Goal: Information Seeking & Learning: Check status

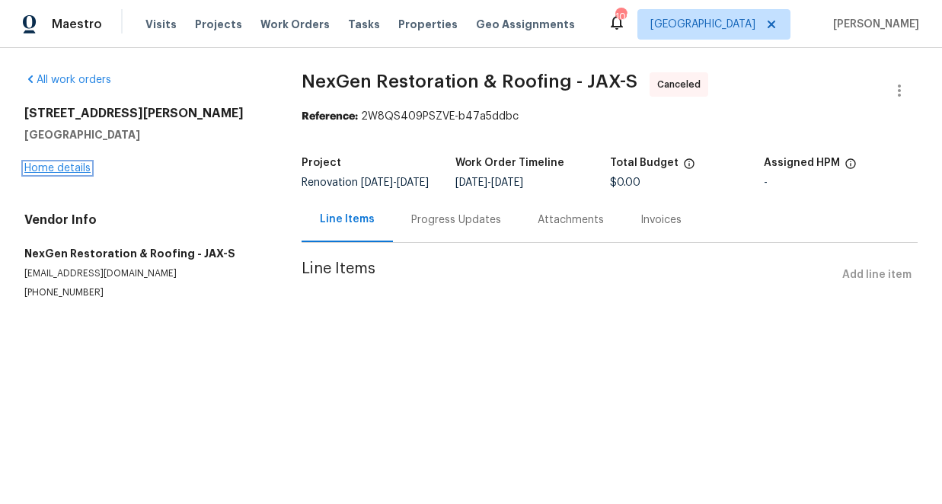
click at [69, 171] on link "Home details" at bounding box center [57, 168] width 66 height 11
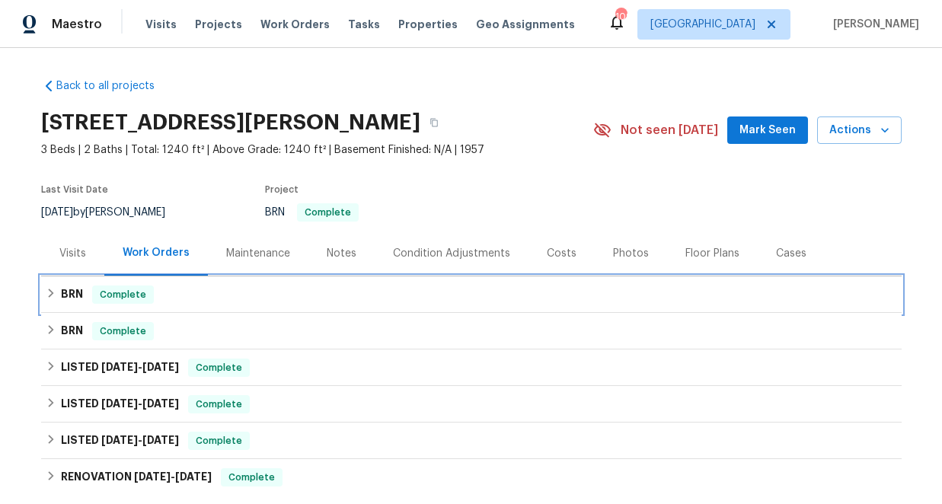
click at [52, 290] on icon at bounding box center [51, 293] width 11 height 11
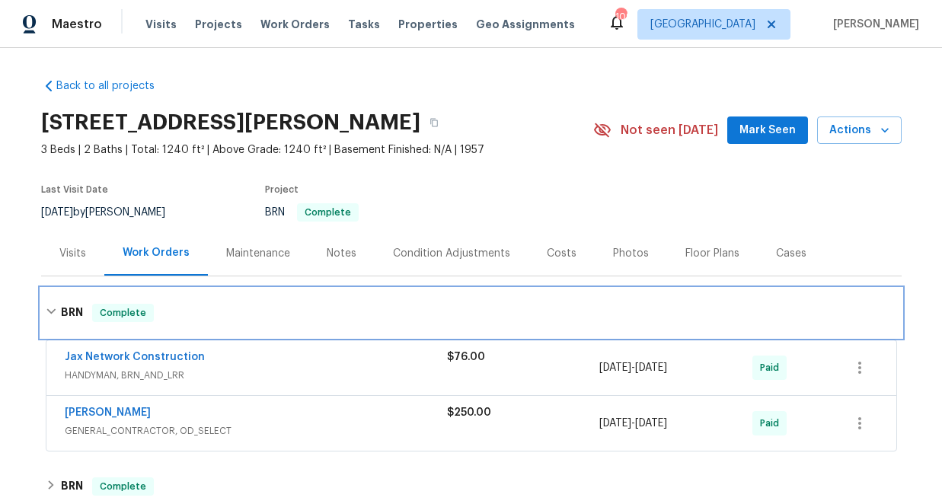
click at [51, 308] on icon at bounding box center [51, 311] width 11 height 11
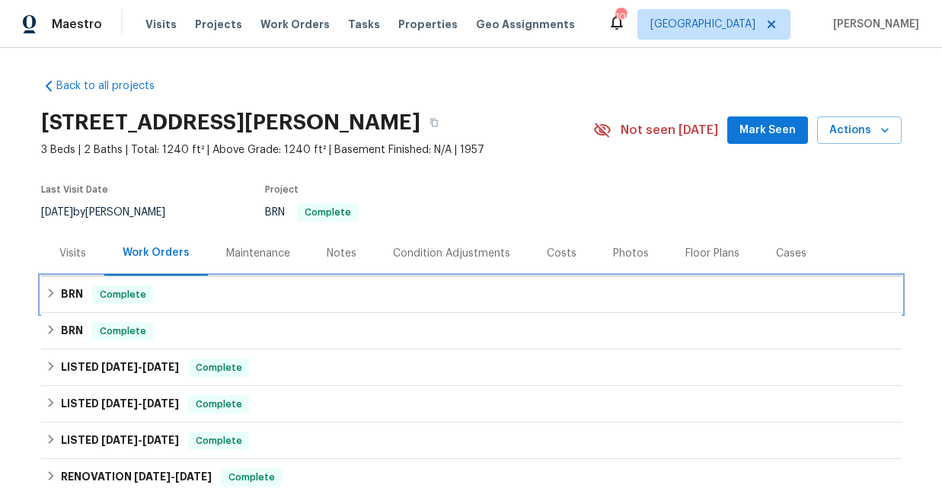
click at [50, 292] on icon at bounding box center [51, 293] width 11 height 11
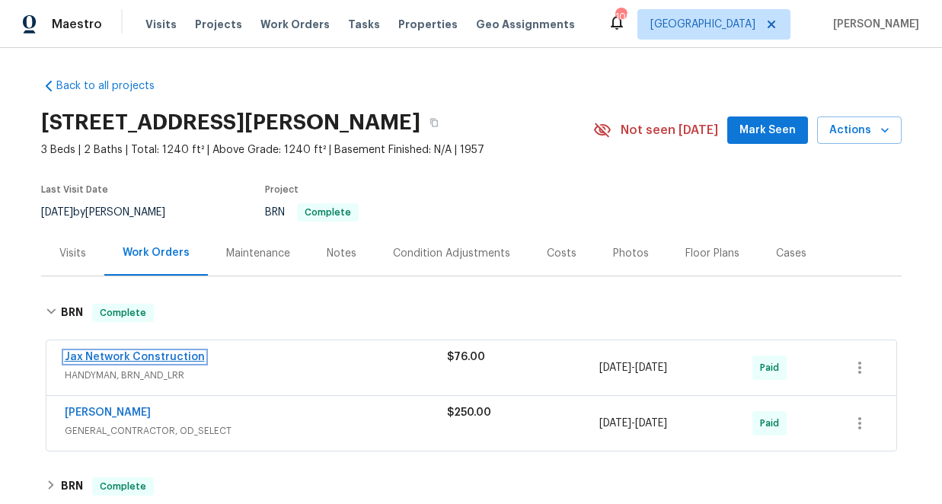
click at [142, 356] on link "Jax Network Construction" at bounding box center [135, 357] width 140 height 11
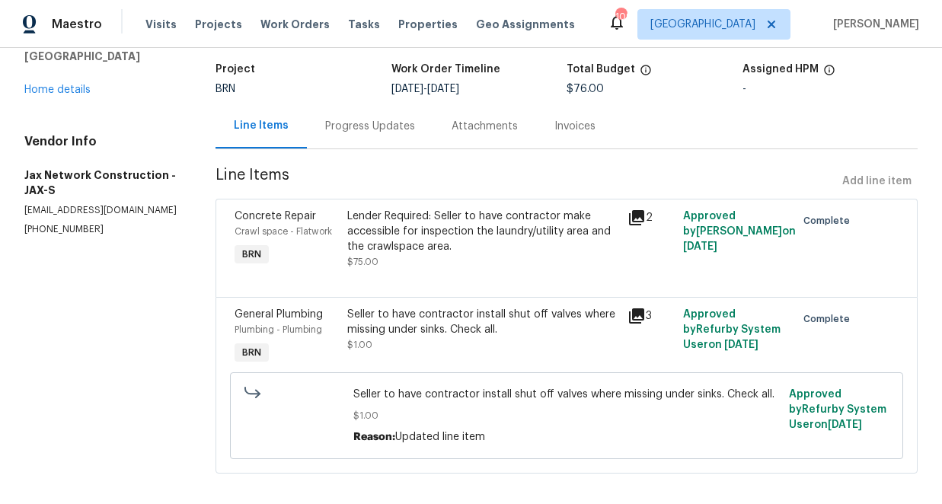
scroll to position [107, 0]
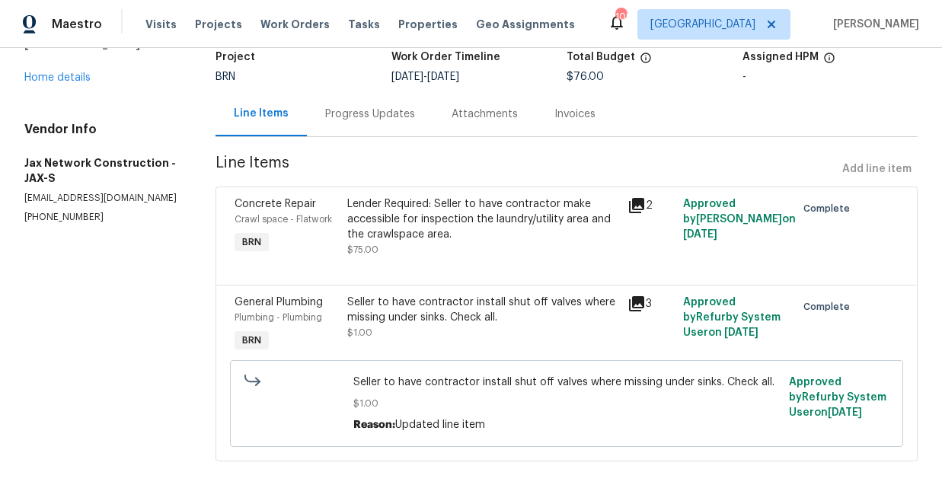
click at [642, 301] on icon at bounding box center [636, 303] width 15 height 15
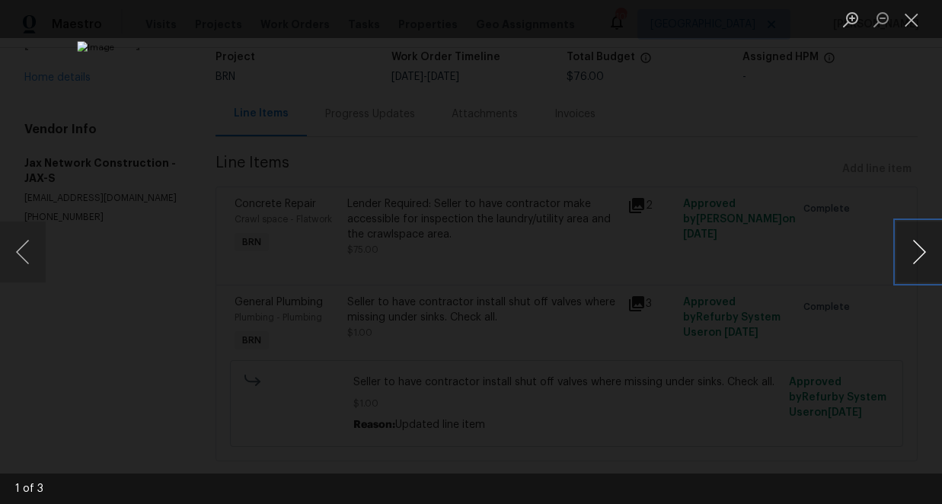
click at [913, 254] on button "Next image" at bounding box center [920, 252] width 46 height 61
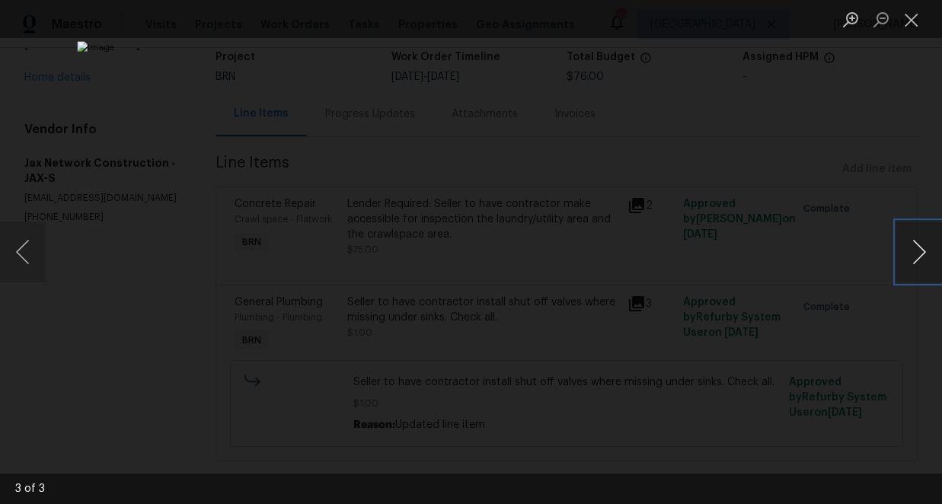
click at [913, 254] on button "Next image" at bounding box center [920, 252] width 46 height 61
click at [913, 18] on button "Close lightbox" at bounding box center [912, 19] width 30 height 27
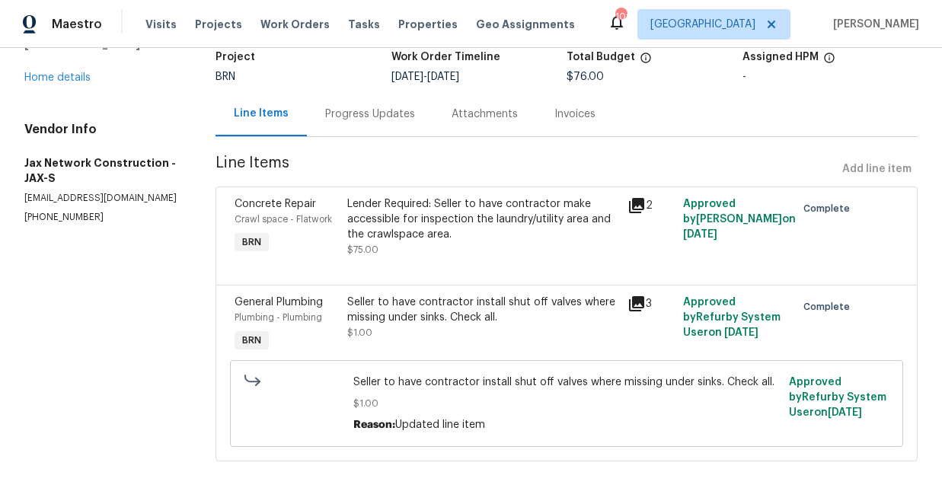
click at [637, 303] on icon at bounding box center [637, 304] width 18 height 18
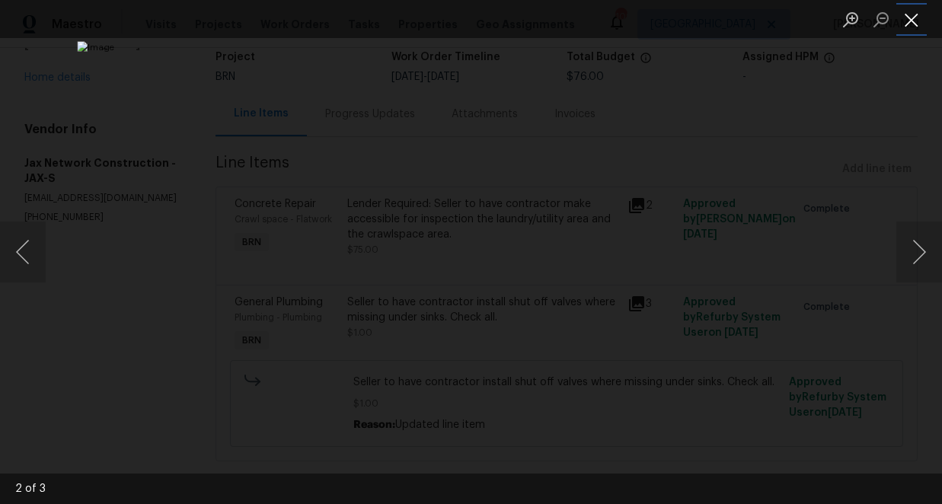
click at [914, 16] on button "Close lightbox" at bounding box center [912, 19] width 30 height 27
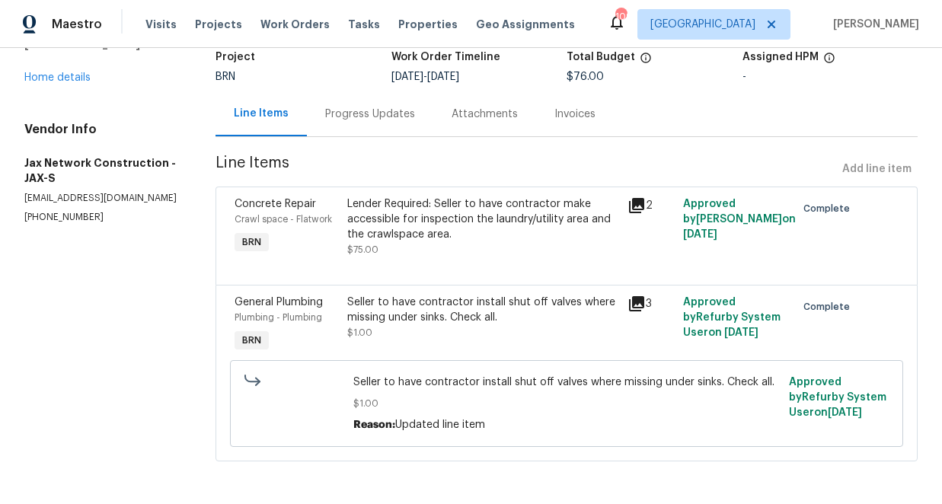
click at [638, 204] on icon at bounding box center [636, 205] width 15 height 15
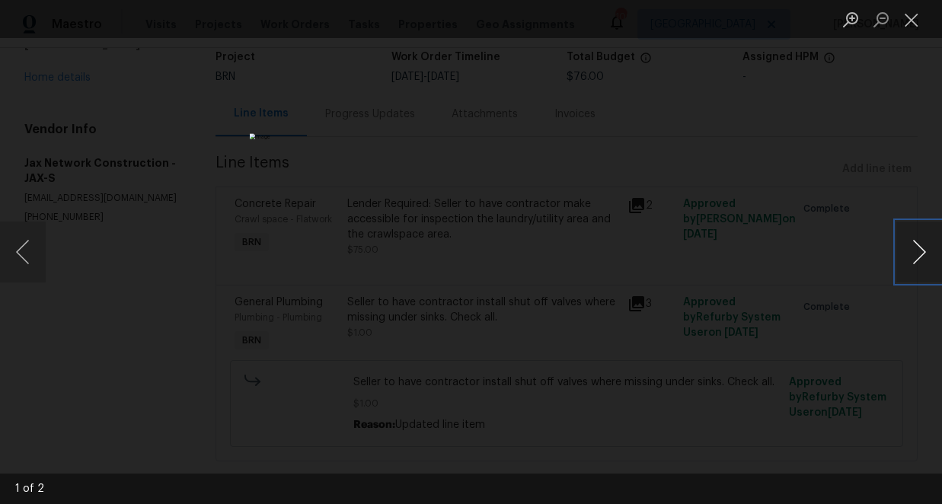
click at [917, 252] on button "Next image" at bounding box center [920, 252] width 46 height 61
click at [913, 20] on button "Close lightbox" at bounding box center [912, 19] width 30 height 27
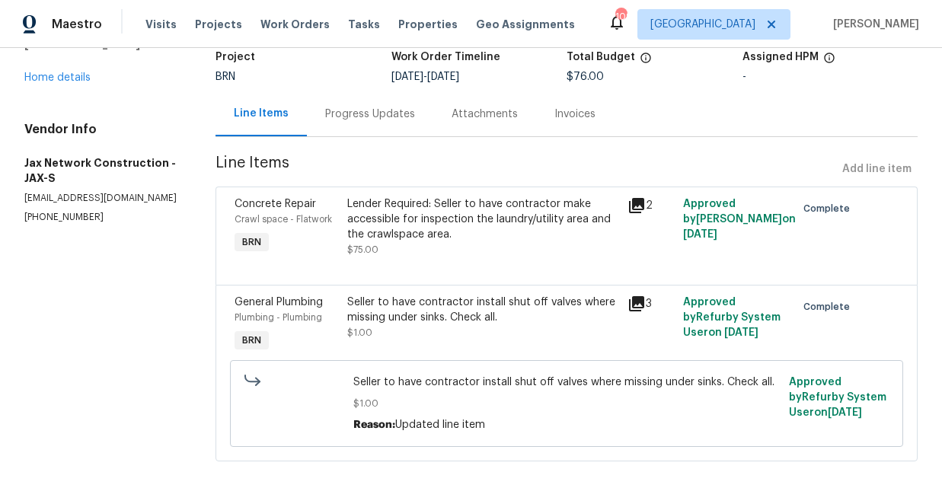
scroll to position [0, 0]
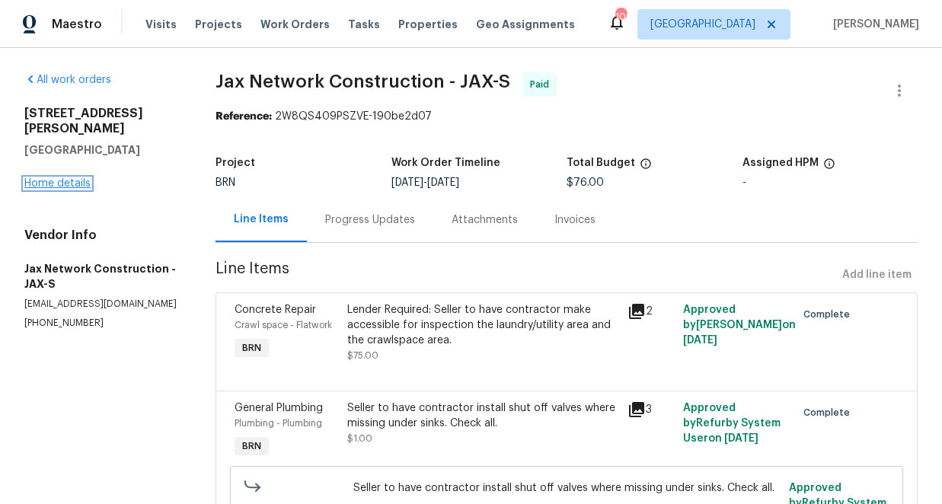
click at [76, 178] on link "Home details" at bounding box center [57, 183] width 66 height 11
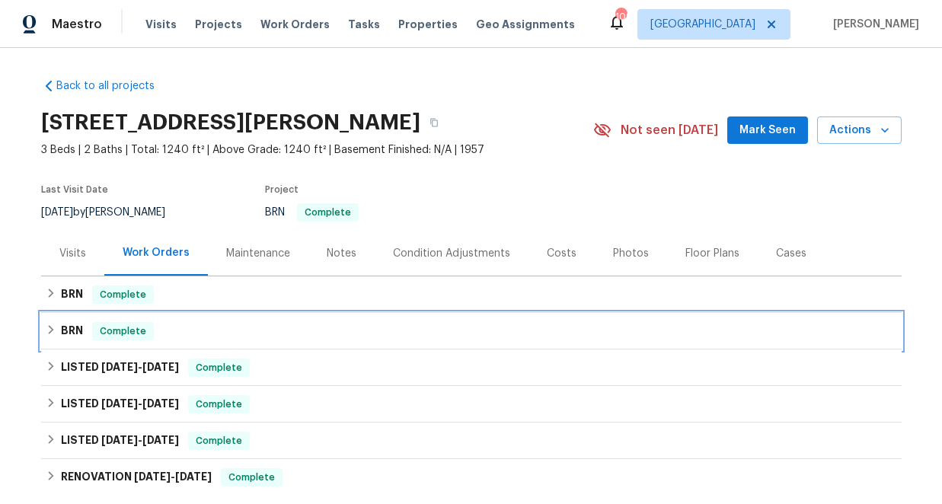
click at [53, 330] on icon at bounding box center [51, 329] width 11 height 11
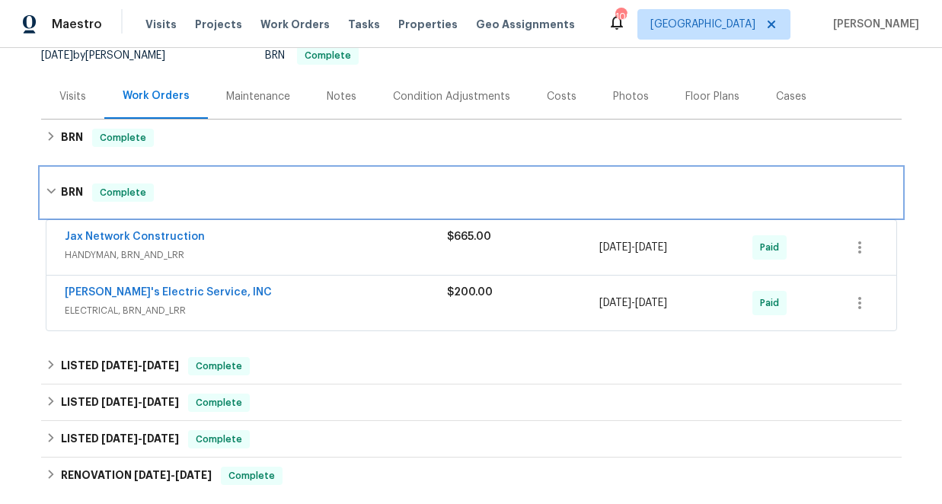
scroll to position [189, 0]
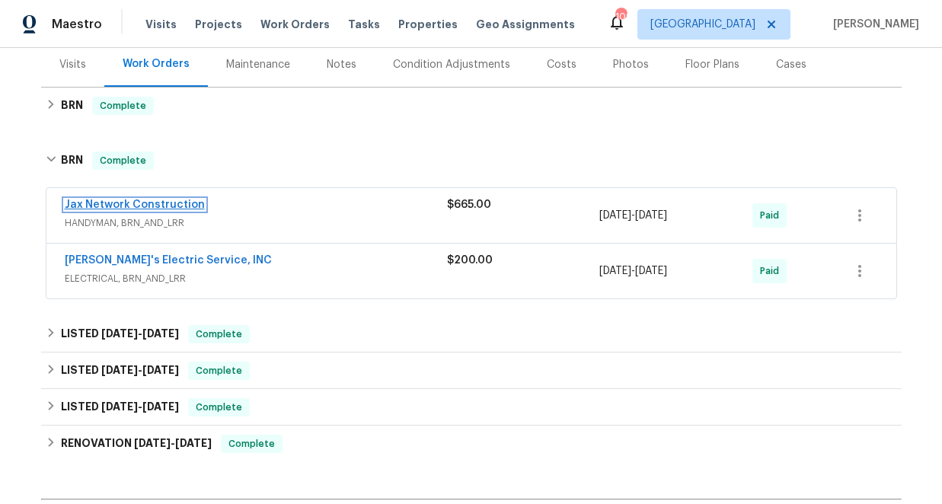
click at [147, 203] on link "Jax Network Construction" at bounding box center [135, 205] width 140 height 11
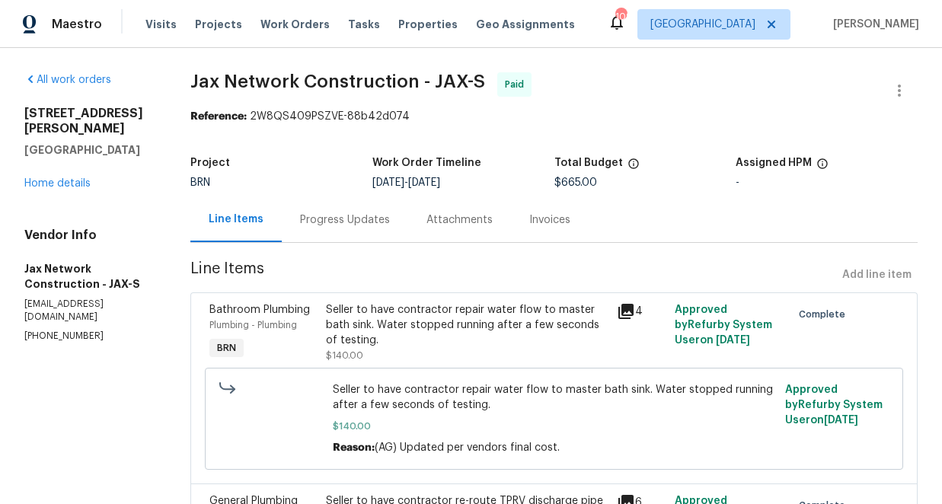
click at [628, 313] on icon at bounding box center [625, 311] width 15 height 15
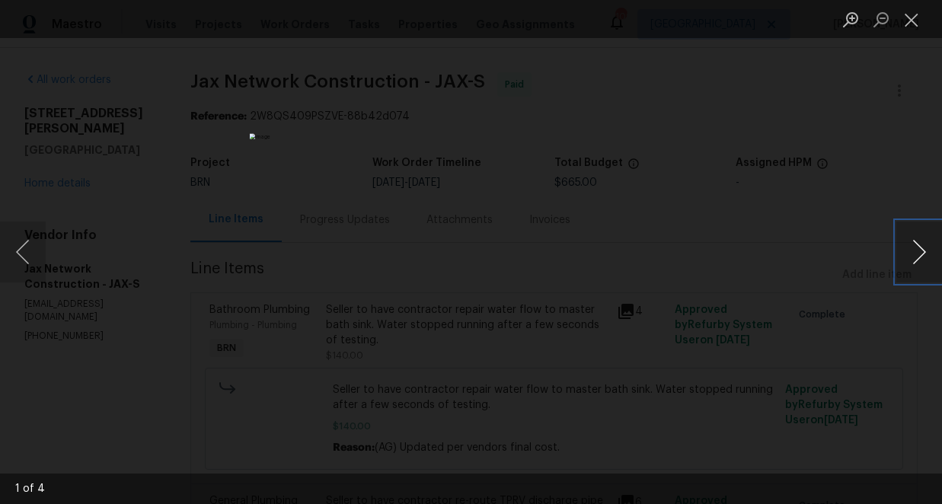
click at [923, 251] on button "Next image" at bounding box center [920, 252] width 46 height 61
click at [908, 11] on button "Close lightbox" at bounding box center [912, 19] width 30 height 27
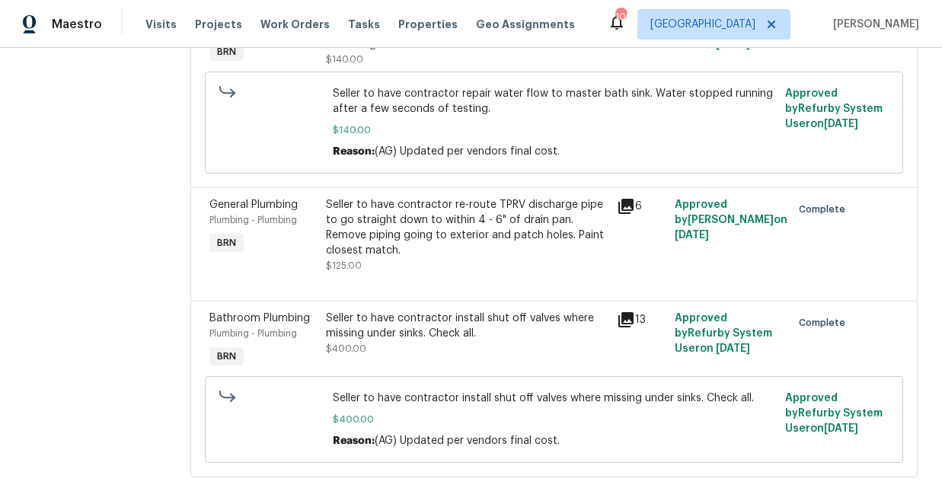
scroll to position [299, 0]
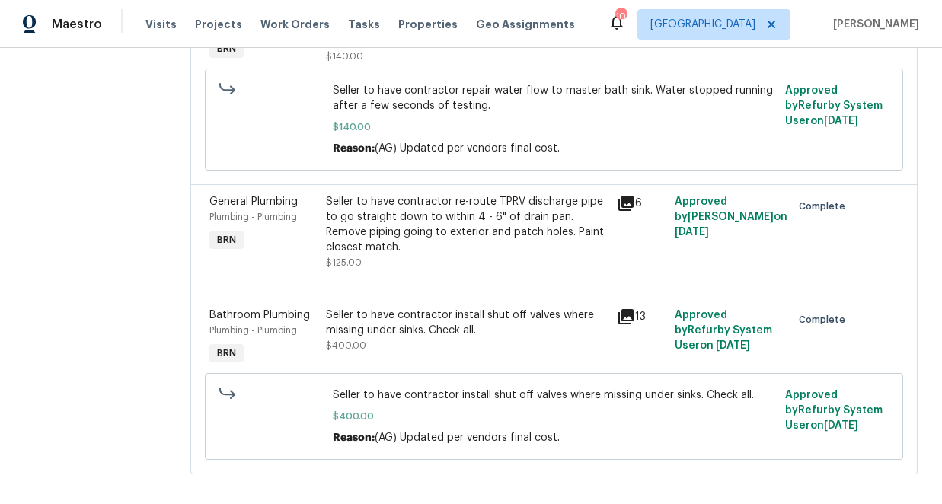
click at [631, 203] on icon at bounding box center [625, 203] width 15 height 15
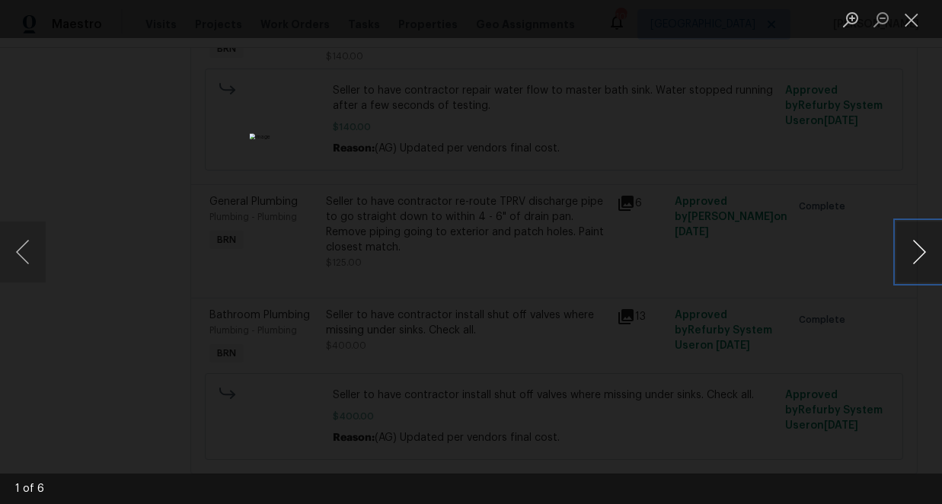
click at [913, 251] on button "Next image" at bounding box center [920, 252] width 46 height 61
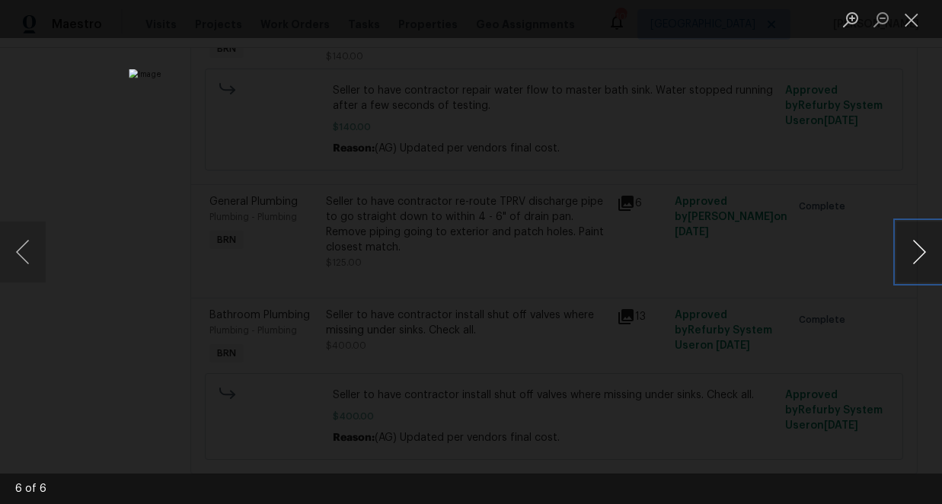
click at [913, 251] on button "Next image" at bounding box center [920, 252] width 46 height 61
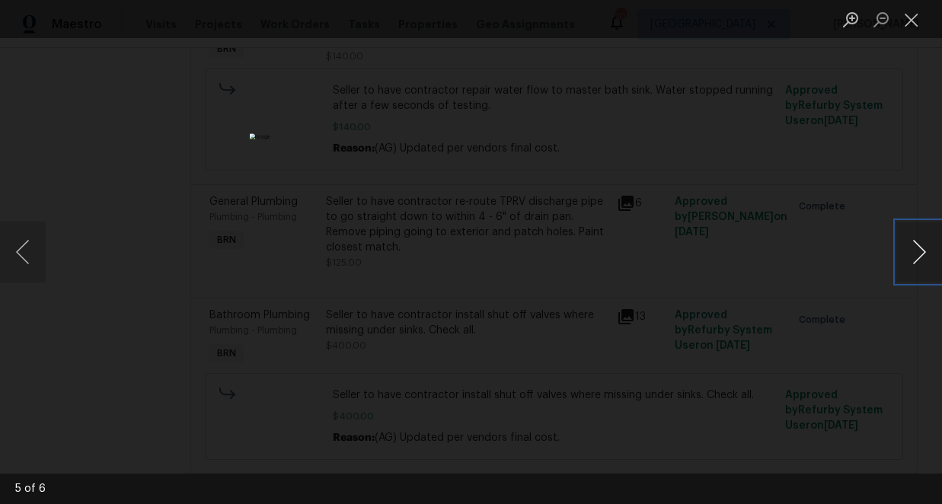
click at [913, 251] on button "Next image" at bounding box center [920, 252] width 46 height 61
click at [909, 22] on button "Close lightbox" at bounding box center [912, 19] width 30 height 27
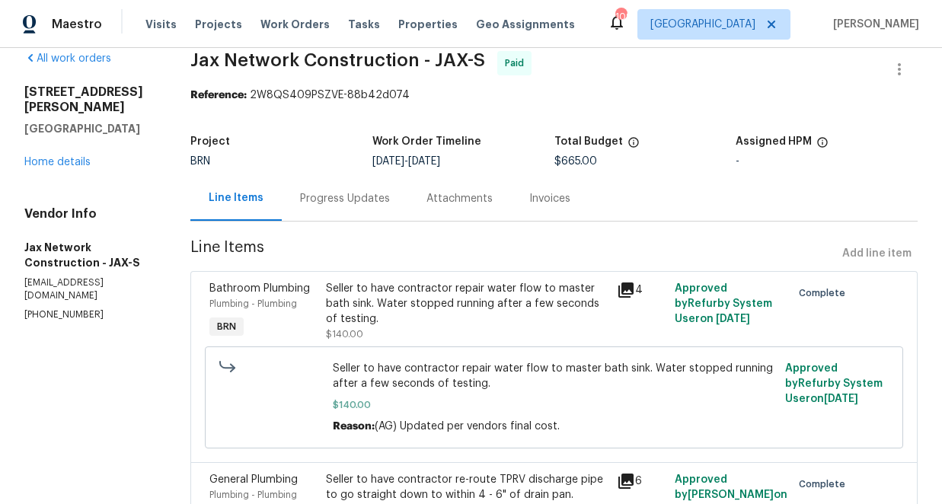
scroll to position [0, 0]
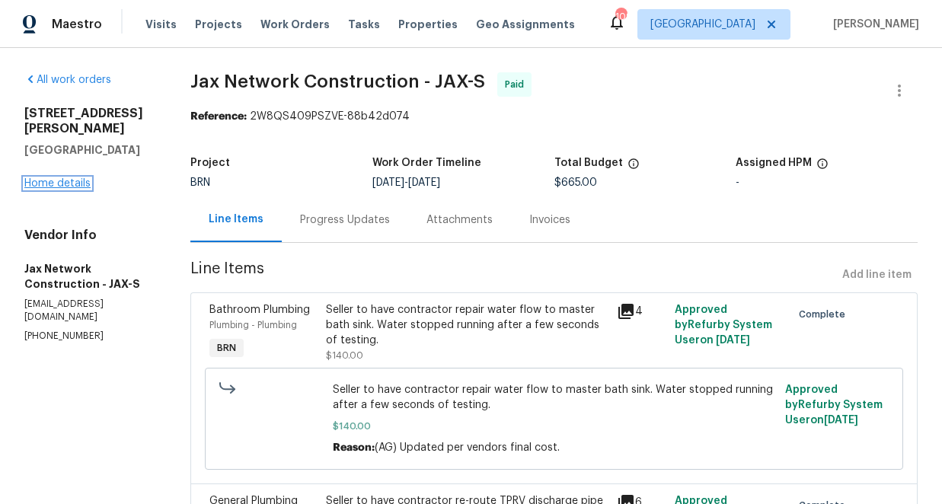
click at [74, 178] on link "Home details" at bounding box center [57, 183] width 66 height 11
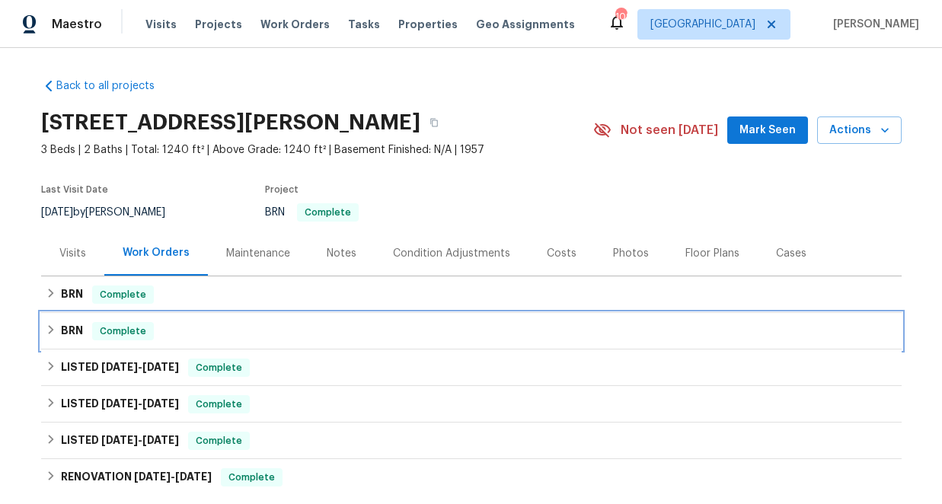
click at [48, 328] on icon at bounding box center [51, 329] width 11 height 11
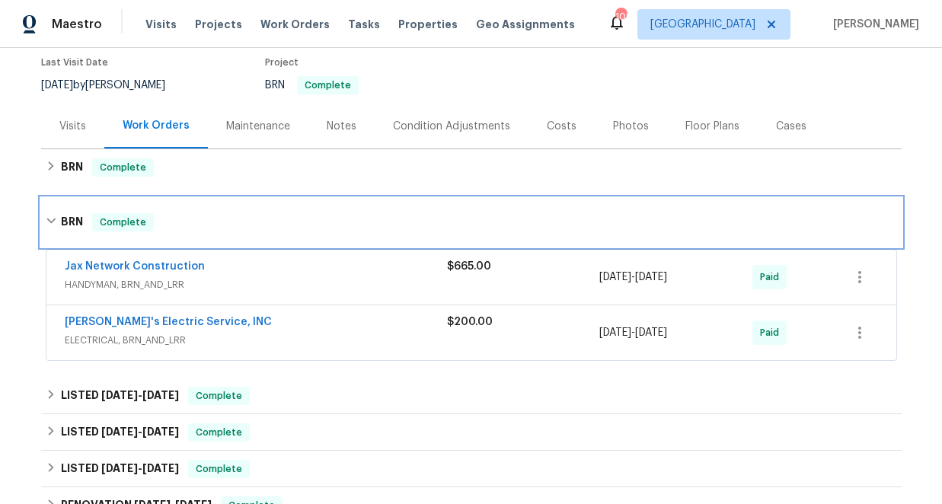
scroll to position [137, 0]
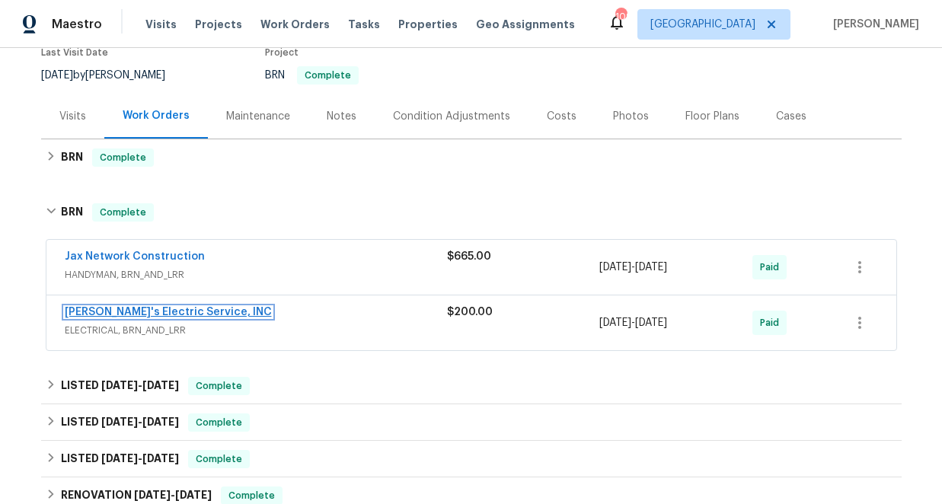
click at [155, 312] on link "[PERSON_NAME]'s Electric Service, INC" at bounding box center [168, 312] width 207 height 11
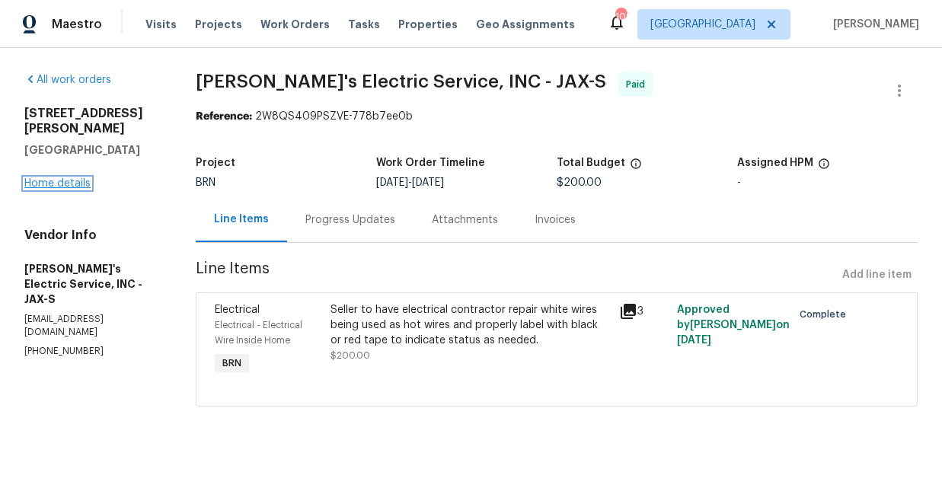
click at [65, 178] on link "Home details" at bounding box center [57, 183] width 66 height 11
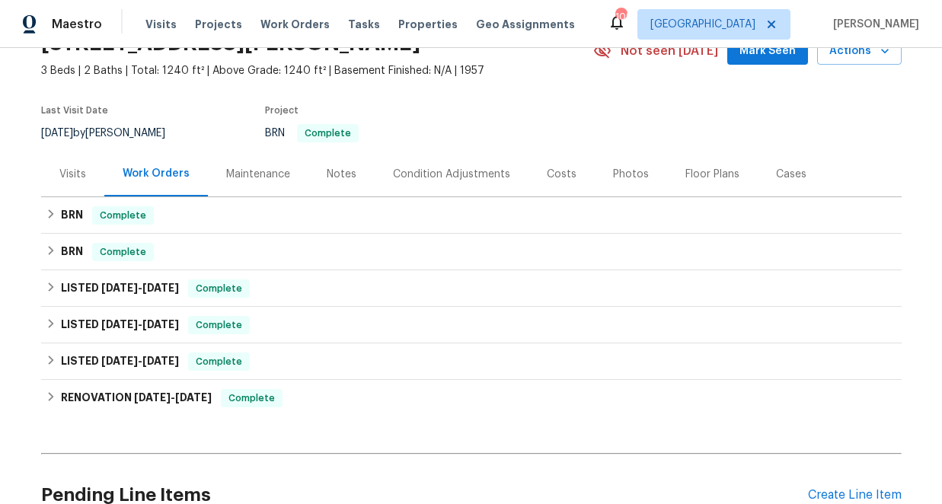
scroll to position [97, 0]
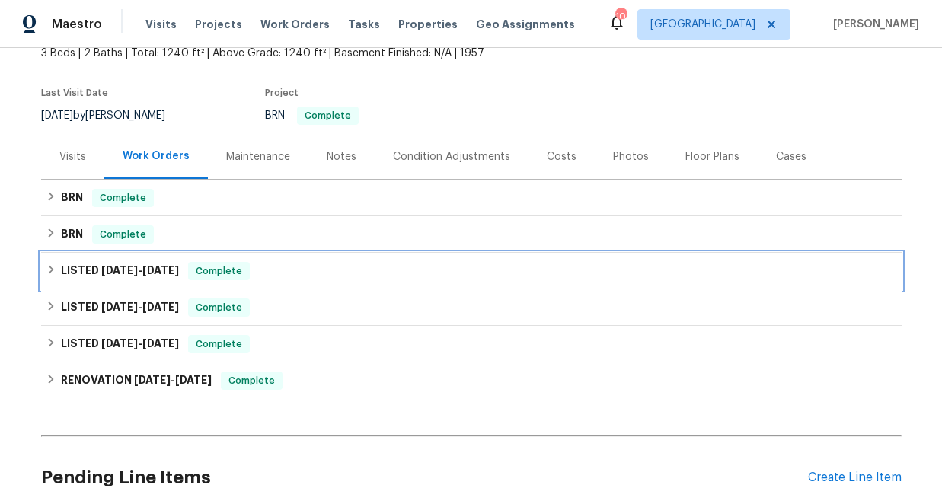
click at [49, 270] on icon at bounding box center [51, 269] width 11 height 11
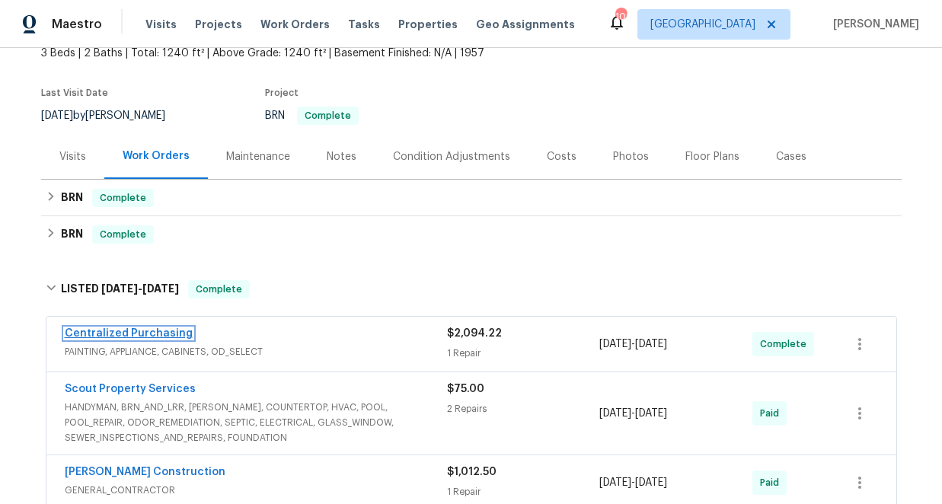
click at [164, 331] on link "Centralized Purchasing" at bounding box center [129, 333] width 128 height 11
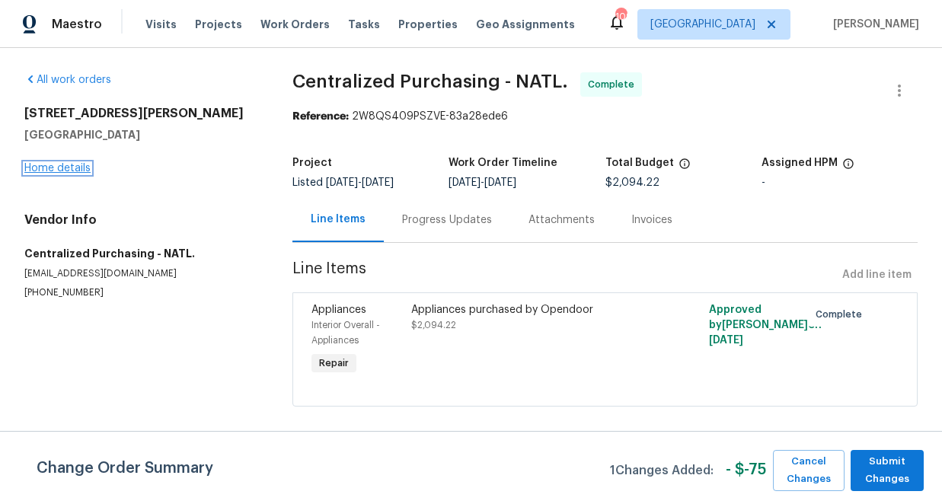
click at [66, 165] on link "Home details" at bounding box center [57, 168] width 66 height 11
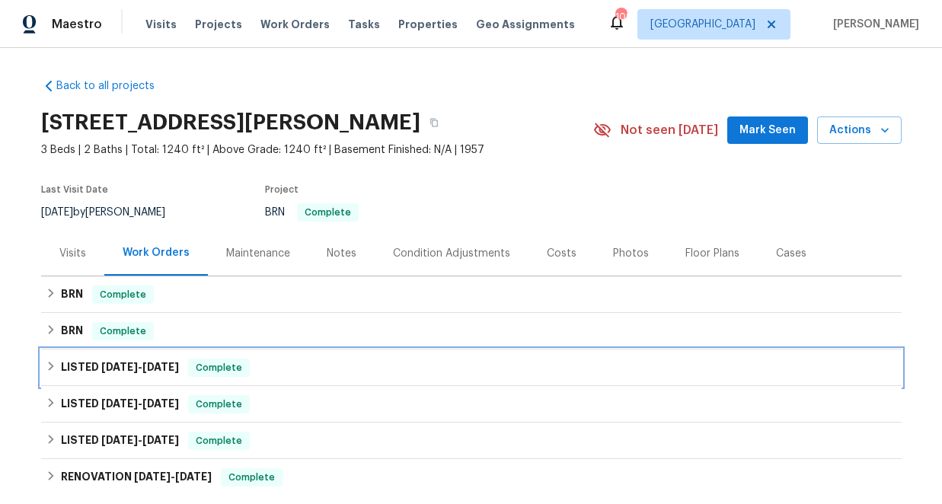
click at [53, 364] on icon at bounding box center [51, 366] width 11 height 11
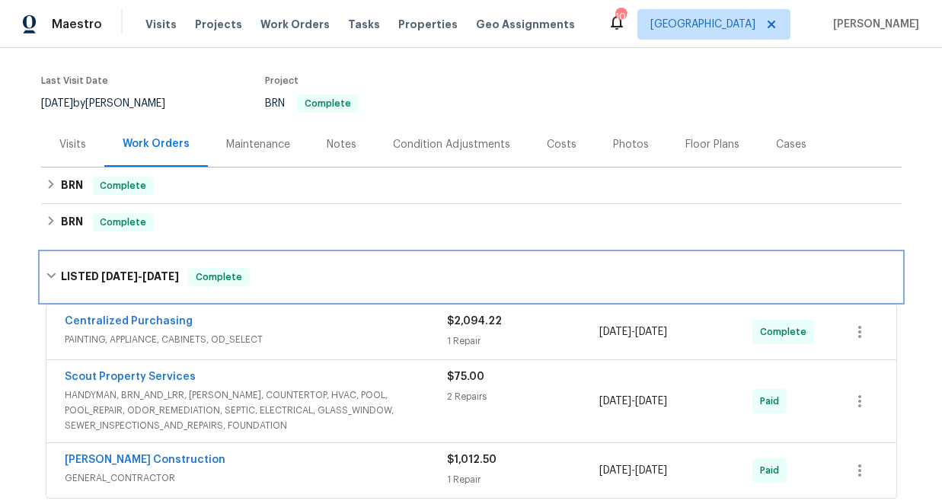
scroll to position [172, 0]
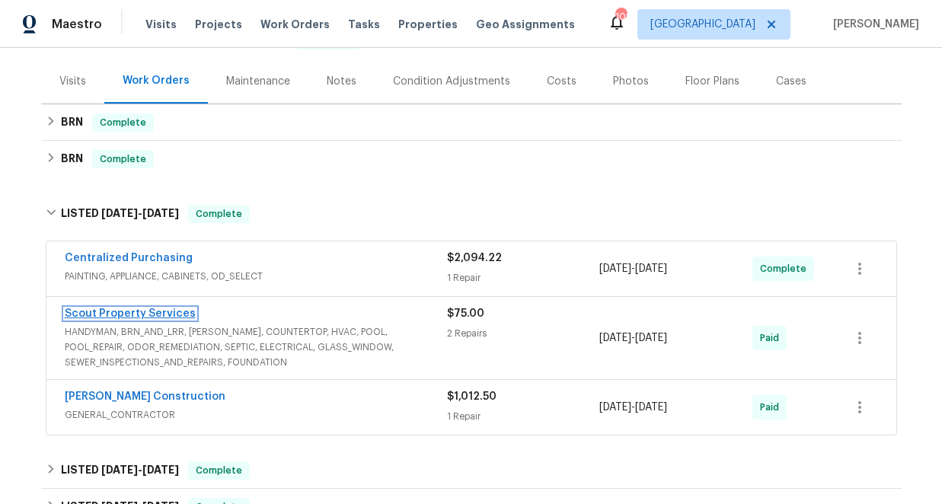
click at [147, 313] on link "Scout Property Services" at bounding box center [130, 313] width 131 height 11
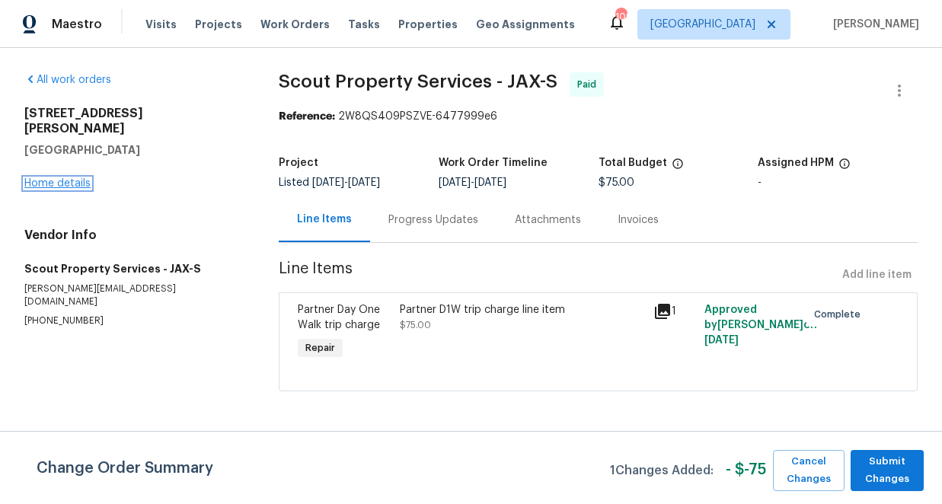
click at [55, 178] on link "Home details" at bounding box center [57, 183] width 66 height 11
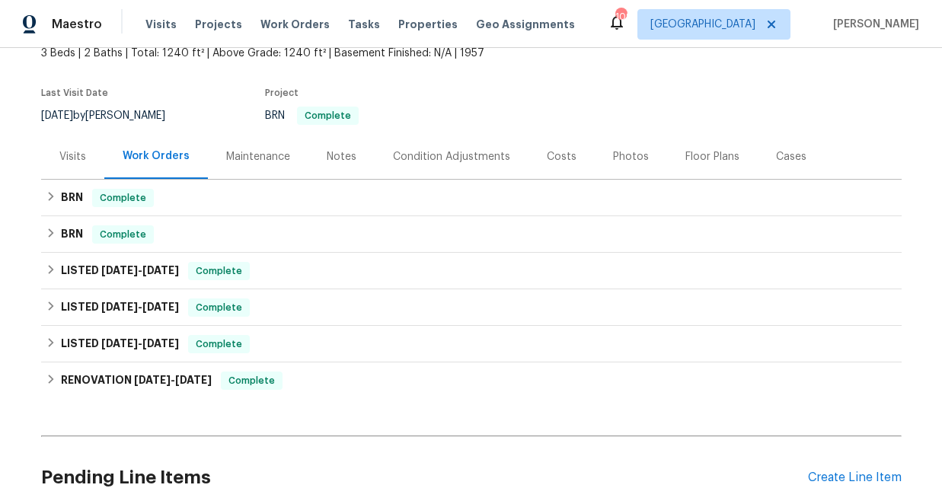
scroll to position [123, 0]
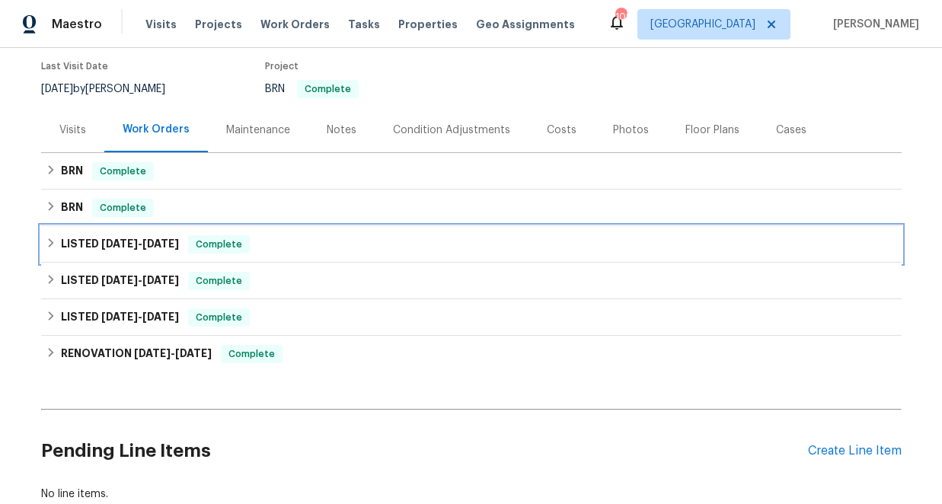
click at [50, 238] on icon at bounding box center [51, 243] width 11 height 11
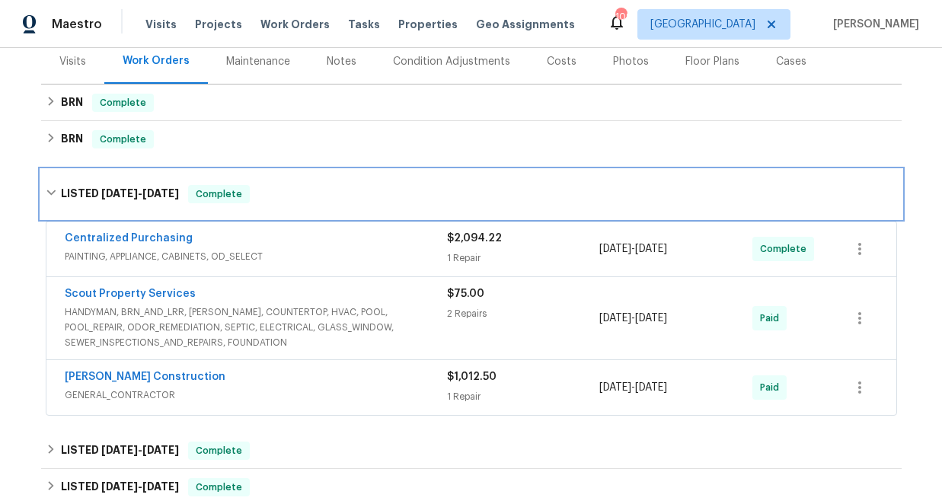
scroll to position [246, 0]
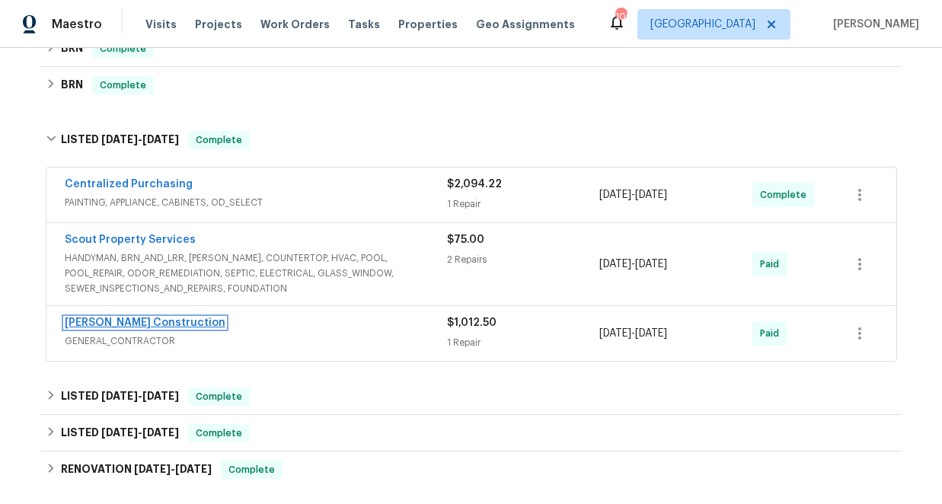
click at [121, 326] on link "[PERSON_NAME] Construction" at bounding box center [145, 323] width 161 height 11
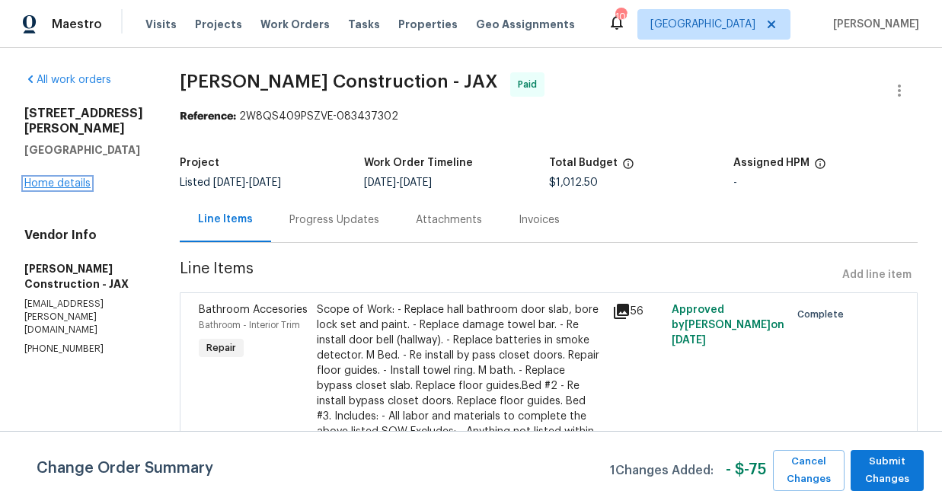
click at [72, 178] on link "Home details" at bounding box center [57, 183] width 66 height 11
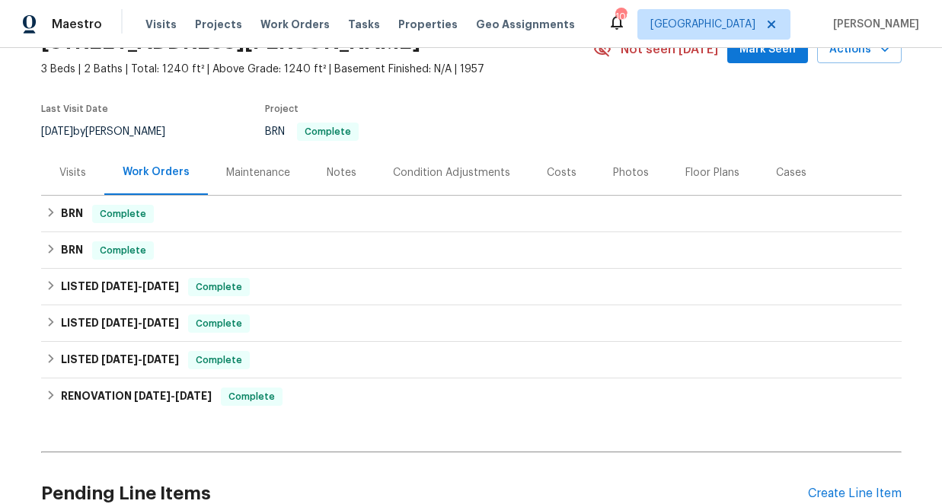
scroll to position [100, 0]
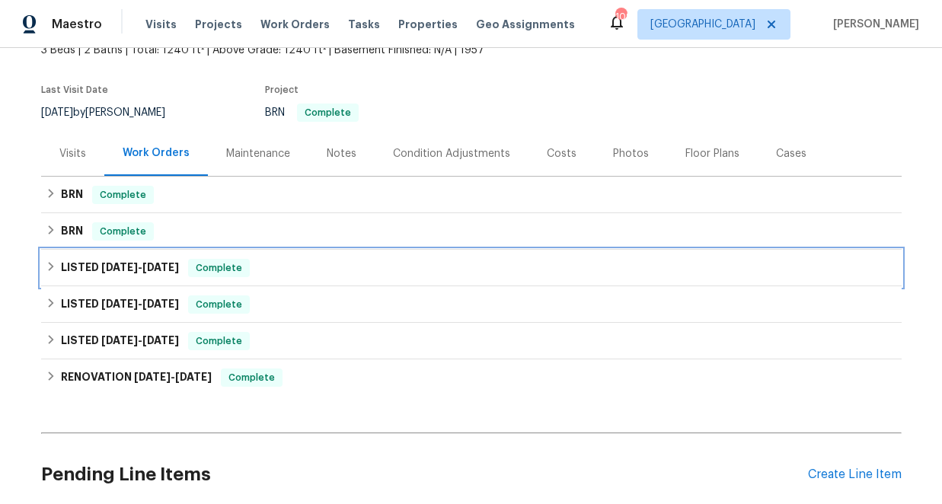
click at [49, 265] on icon at bounding box center [51, 266] width 11 height 11
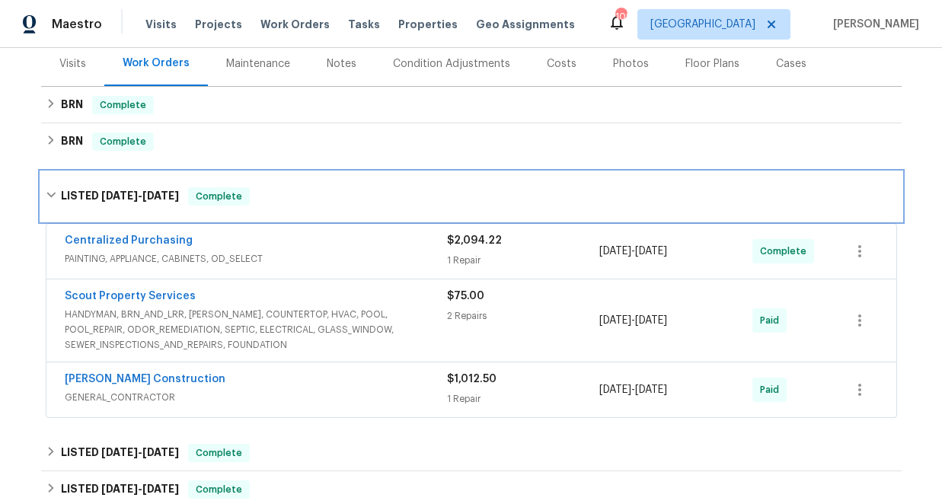
scroll to position [195, 0]
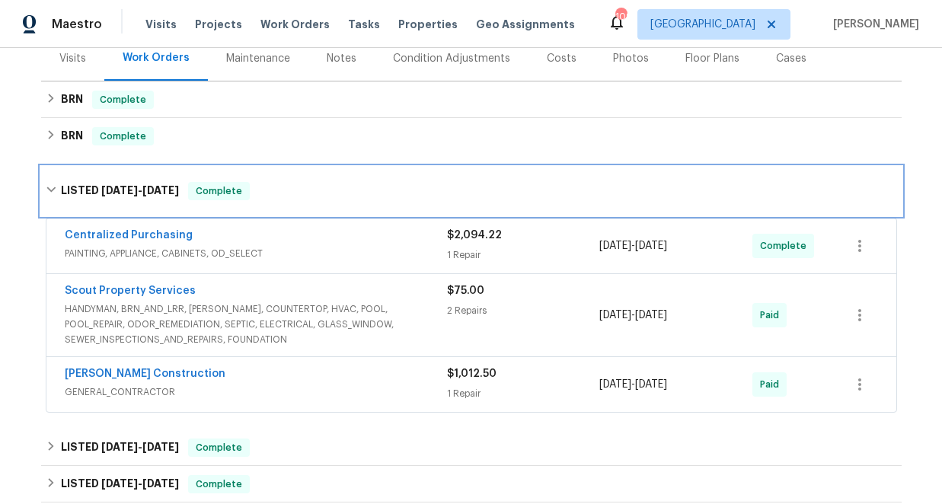
click at [53, 187] on icon at bounding box center [51, 189] width 11 height 11
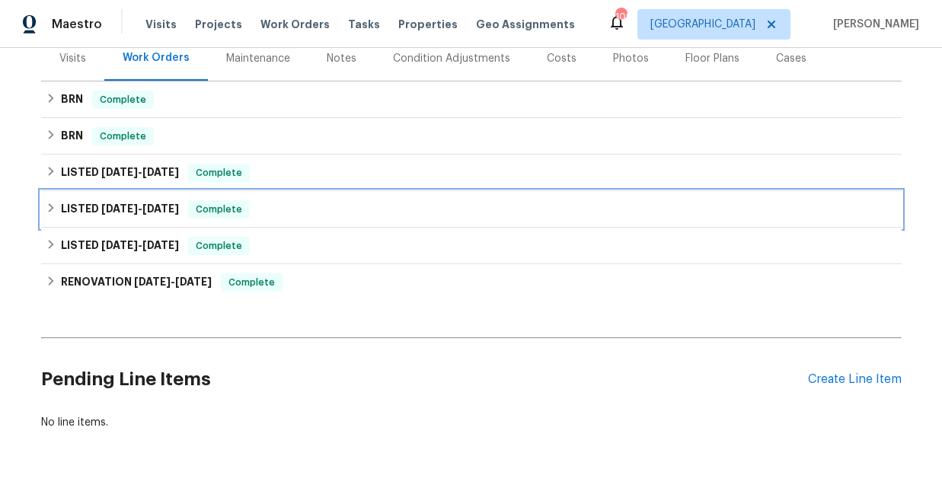
click at [52, 209] on icon at bounding box center [50, 207] width 5 height 9
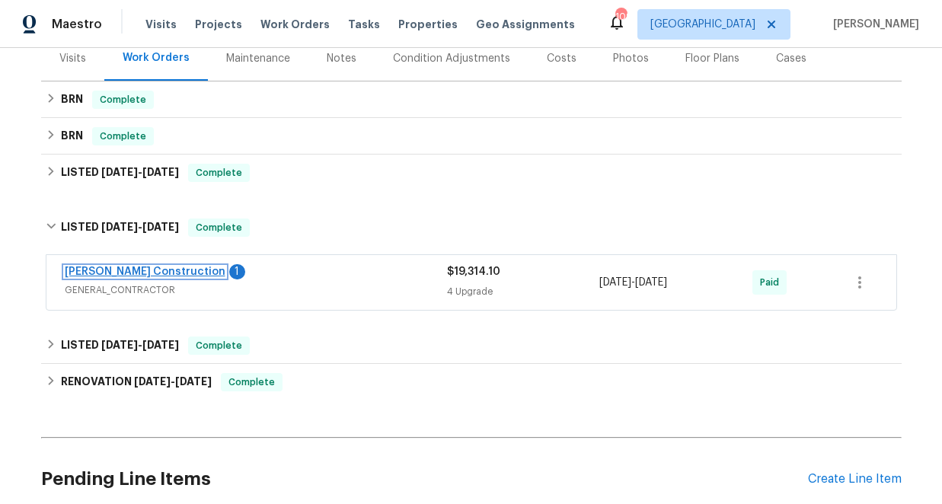
click at [133, 270] on link "[PERSON_NAME] Construction" at bounding box center [145, 272] width 161 height 11
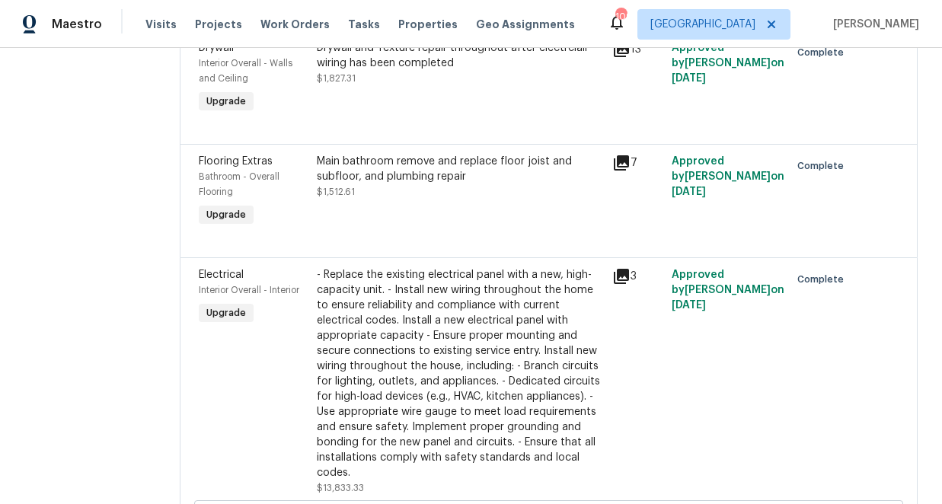
scroll to position [395, 0]
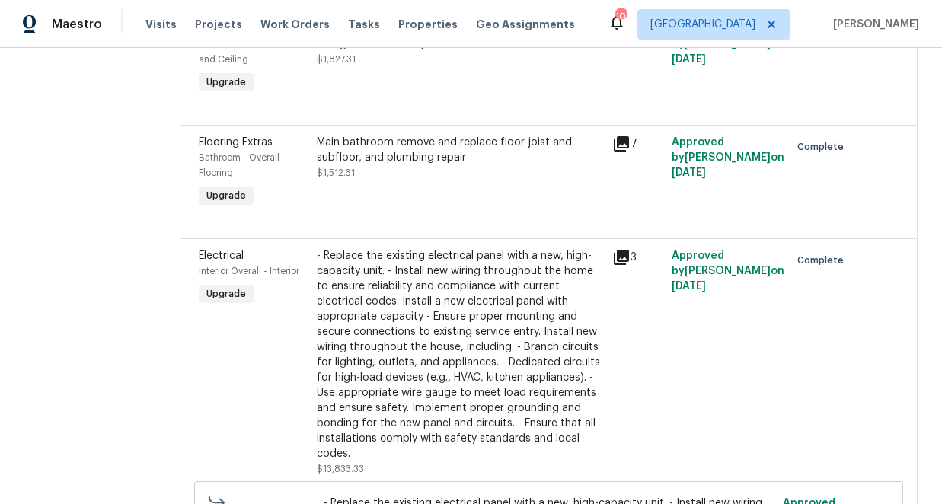
click at [621, 142] on icon at bounding box center [621, 143] width 15 height 15
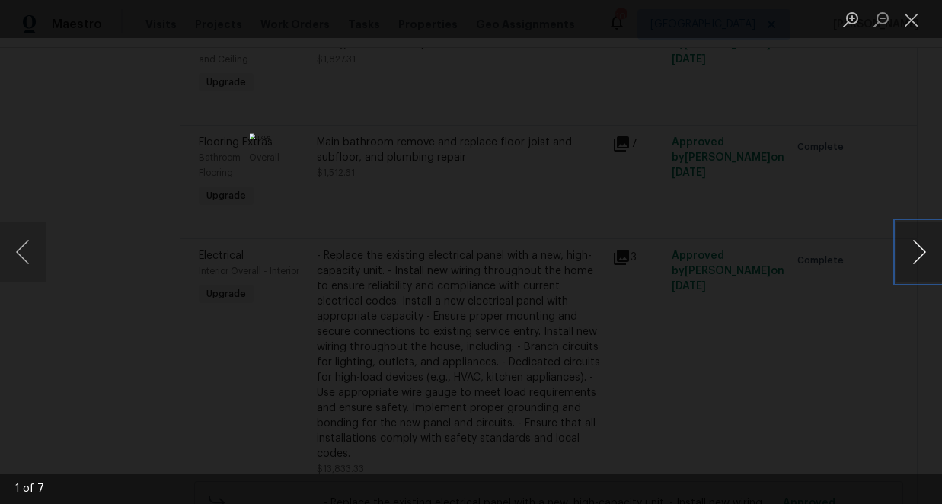
click at [922, 248] on button "Next image" at bounding box center [920, 252] width 46 height 61
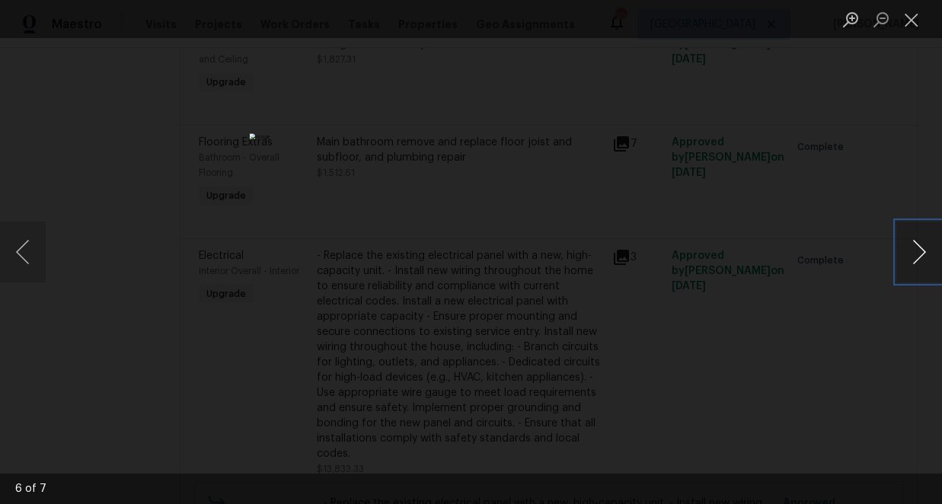
click at [922, 248] on button "Next image" at bounding box center [920, 252] width 46 height 61
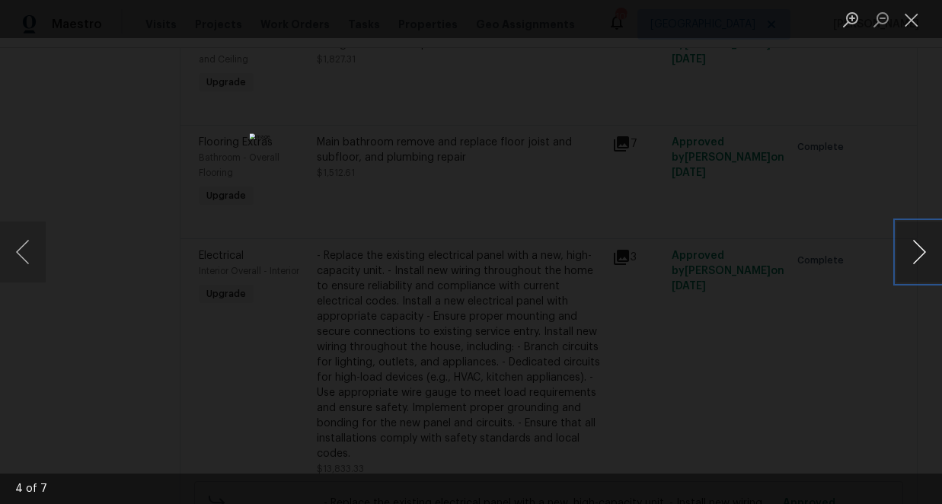
click at [922, 248] on button "Next image" at bounding box center [920, 252] width 46 height 61
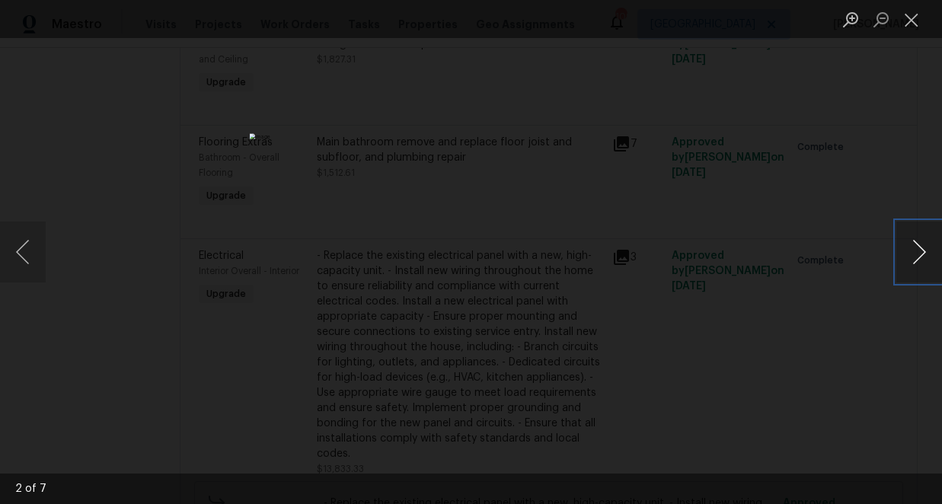
click at [922, 248] on button "Next image" at bounding box center [920, 252] width 46 height 61
click at [919, 248] on button "Next image" at bounding box center [920, 252] width 46 height 61
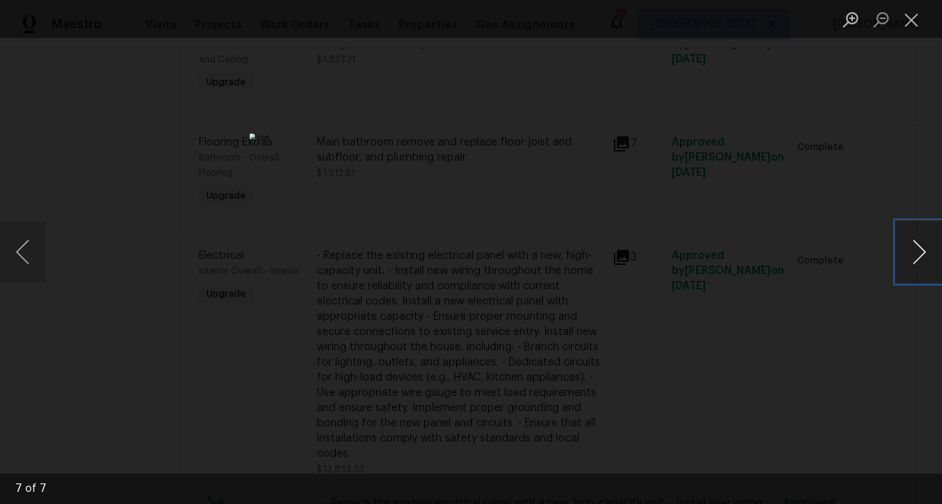
click at [919, 248] on button "Next image" at bounding box center [920, 252] width 46 height 61
click at [915, 20] on button "Close lightbox" at bounding box center [912, 19] width 30 height 27
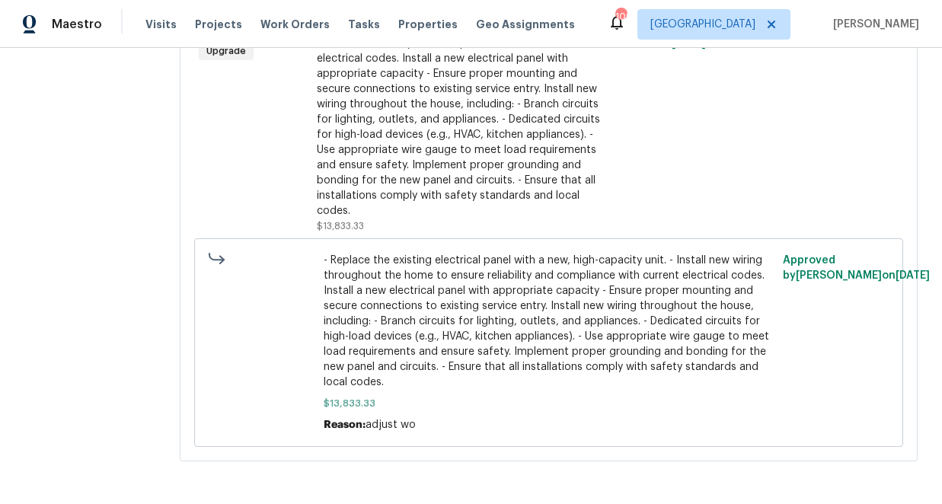
scroll to position [0, 0]
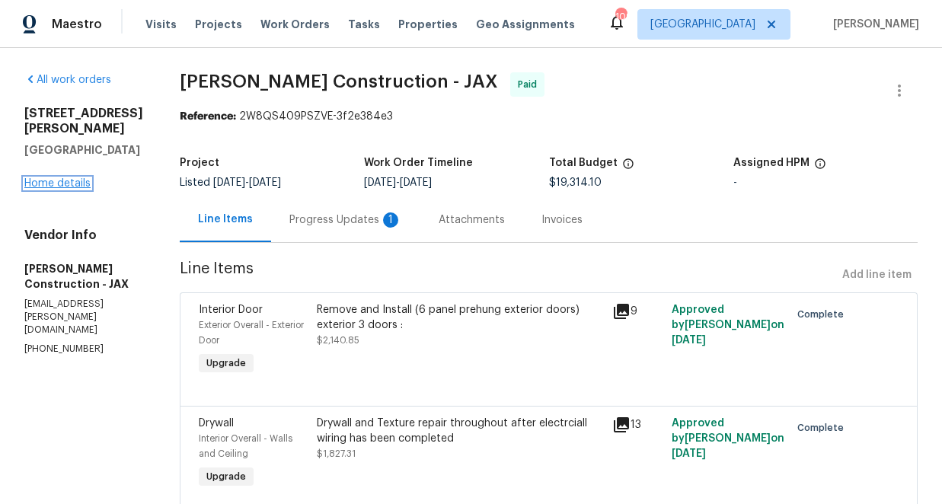
click at [66, 178] on link "Home details" at bounding box center [57, 183] width 66 height 11
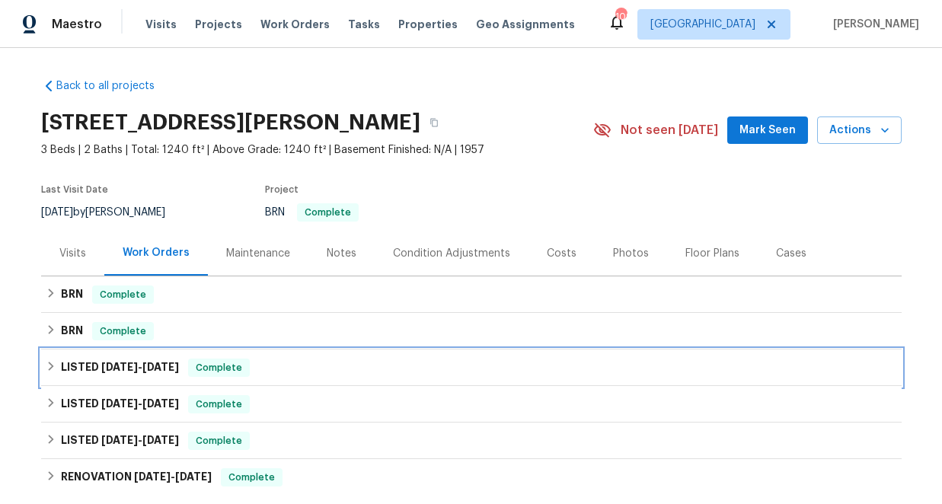
click at [52, 361] on icon at bounding box center [51, 366] width 11 height 11
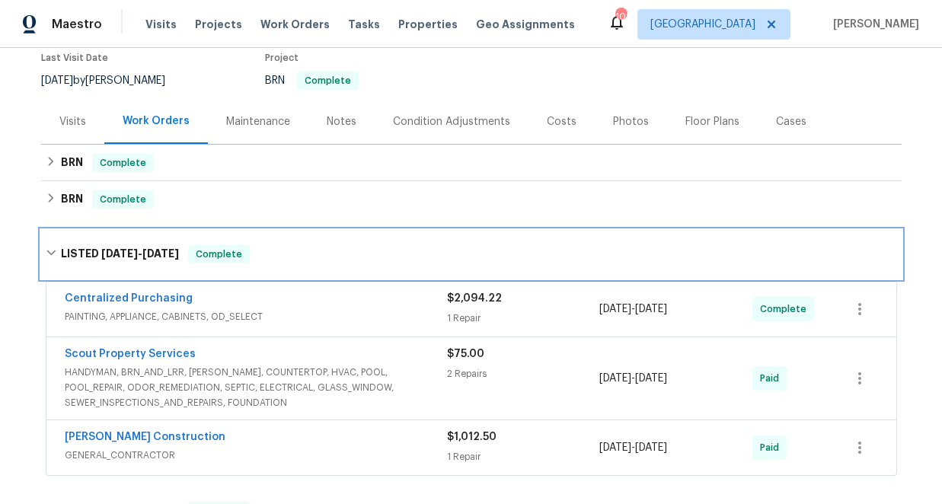
scroll to position [160, 0]
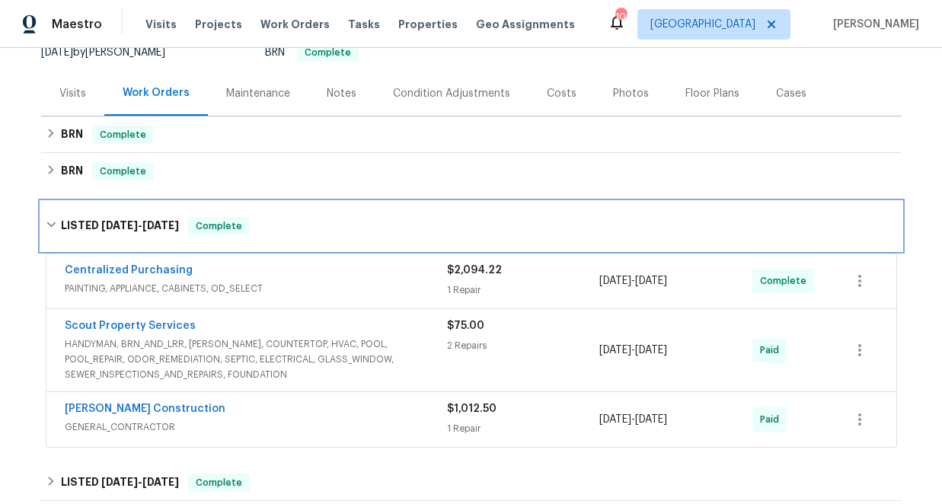
click at [50, 224] on icon at bounding box center [51, 224] width 11 height 11
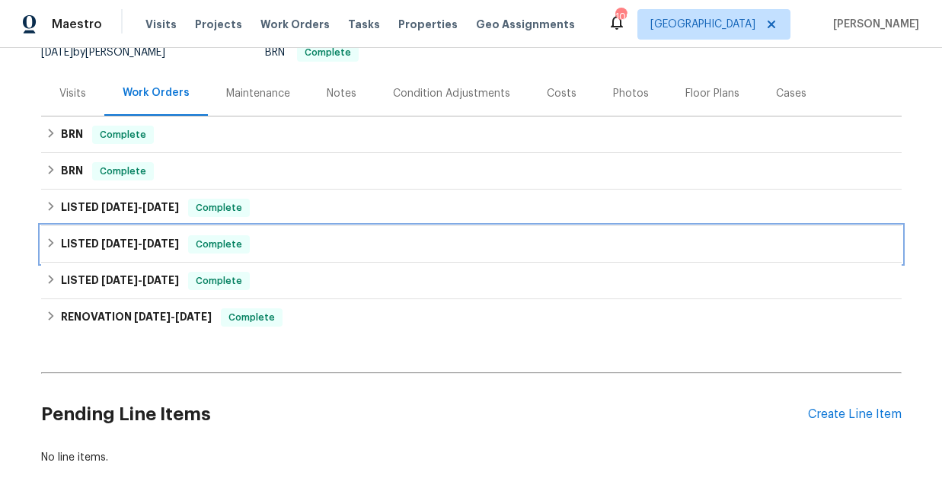
click at [50, 241] on icon at bounding box center [50, 242] width 5 height 9
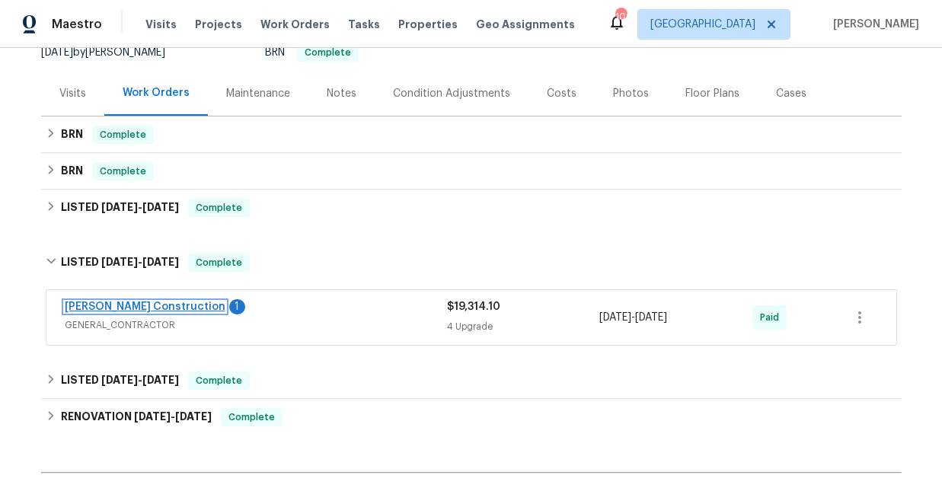
click at [168, 307] on link "[PERSON_NAME] Construction" at bounding box center [145, 307] width 161 height 11
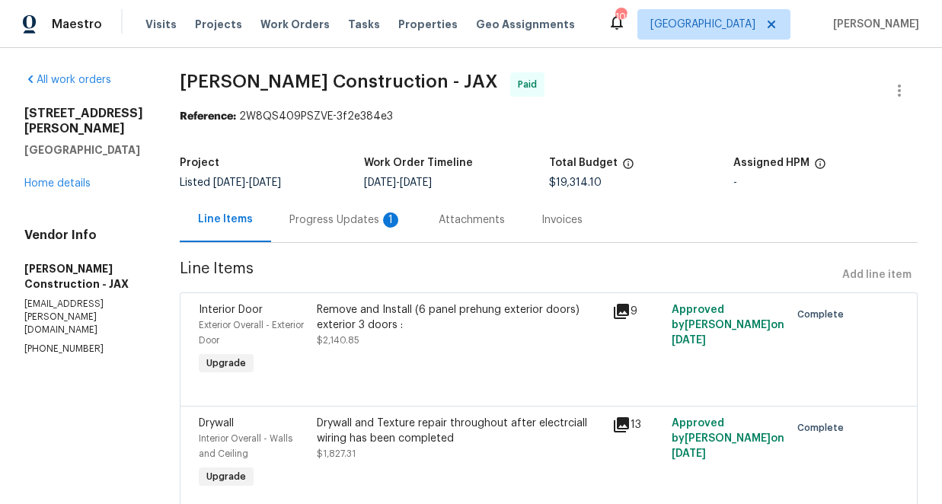
click at [358, 220] on div "Progress Updates 1" at bounding box center [345, 220] width 113 height 15
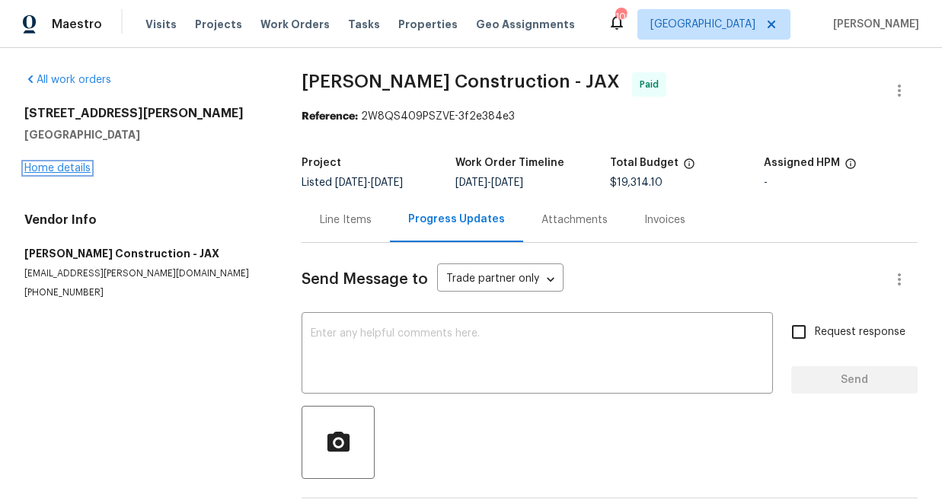
click at [64, 169] on link "Home details" at bounding box center [57, 168] width 66 height 11
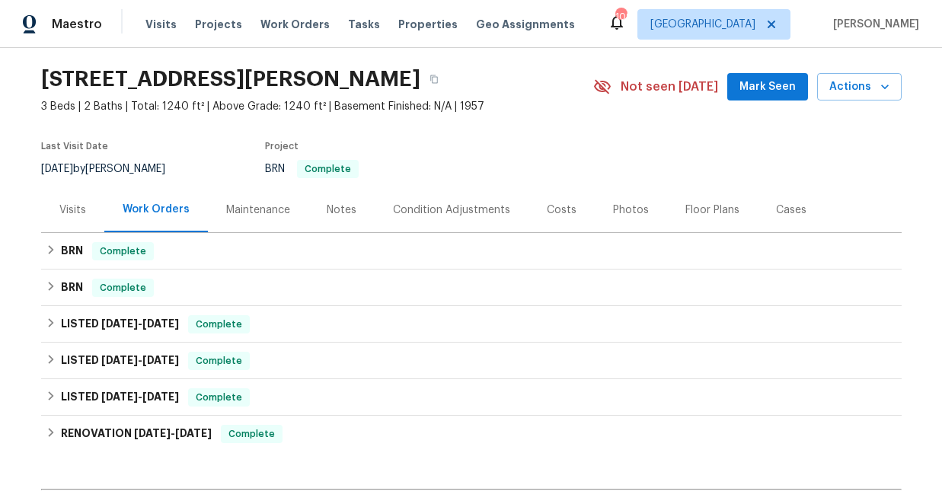
scroll to position [79, 0]
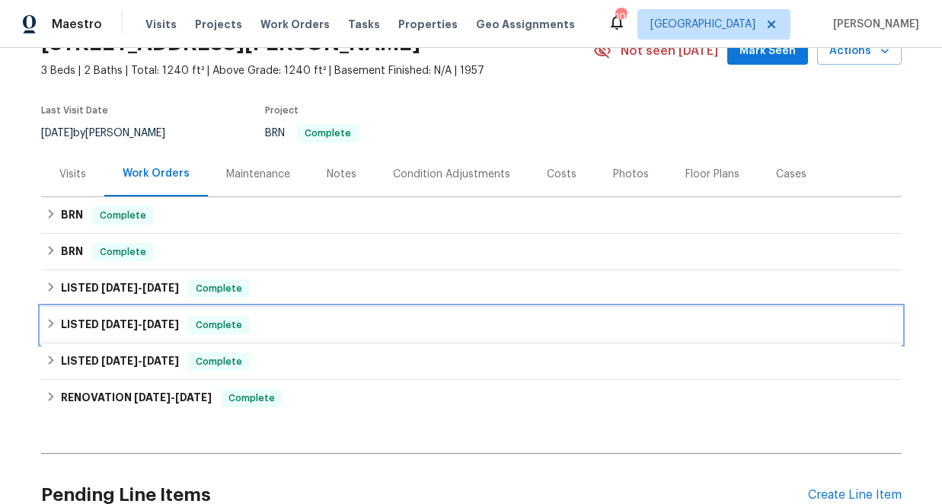
click at [52, 321] on icon at bounding box center [51, 323] width 11 height 11
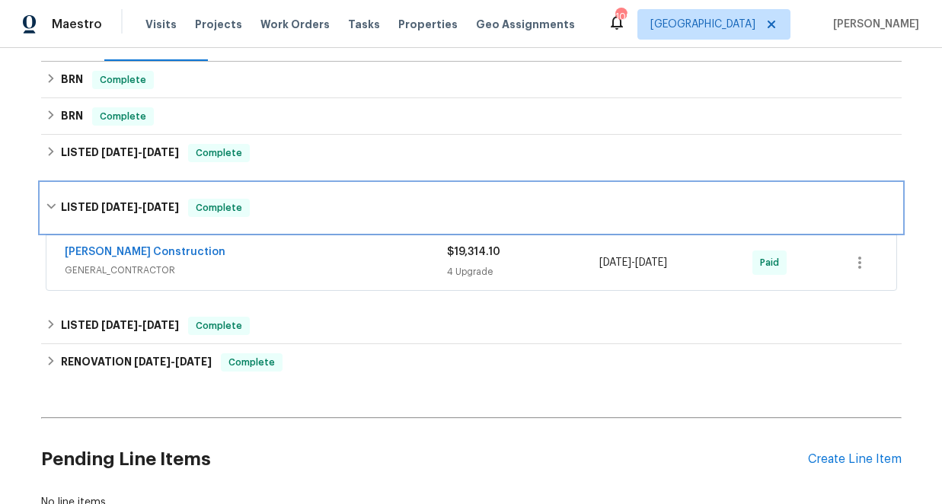
scroll to position [247, 0]
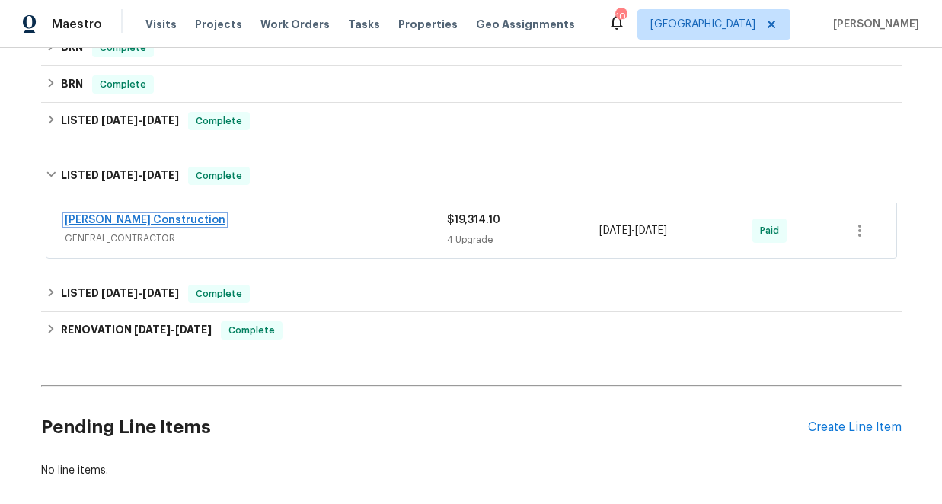
click at [143, 222] on link "[PERSON_NAME] Construction" at bounding box center [145, 220] width 161 height 11
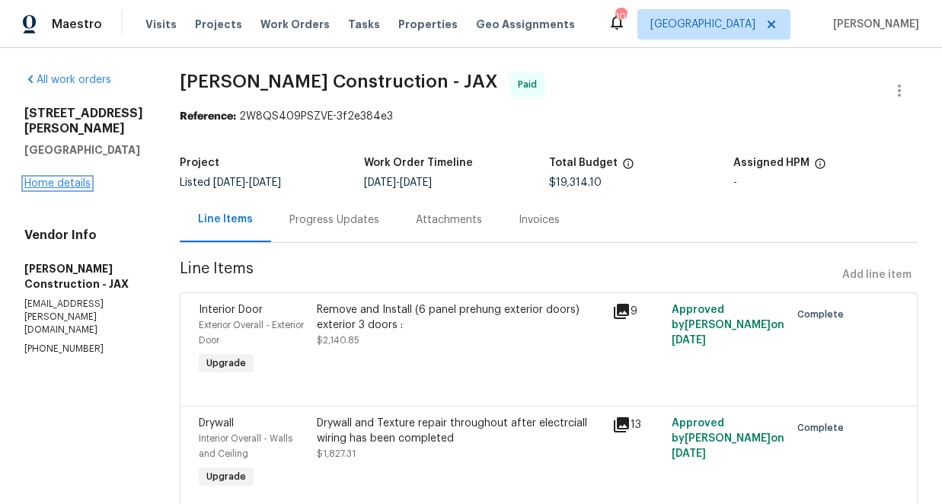
click at [50, 178] on link "Home details" at bounding box center [57, 183] width 66 height 11
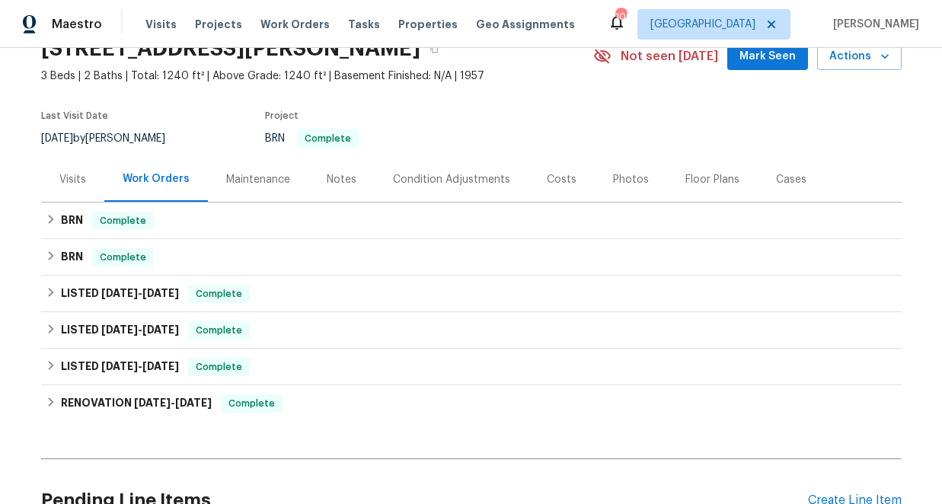
scroll to position [78, 0]
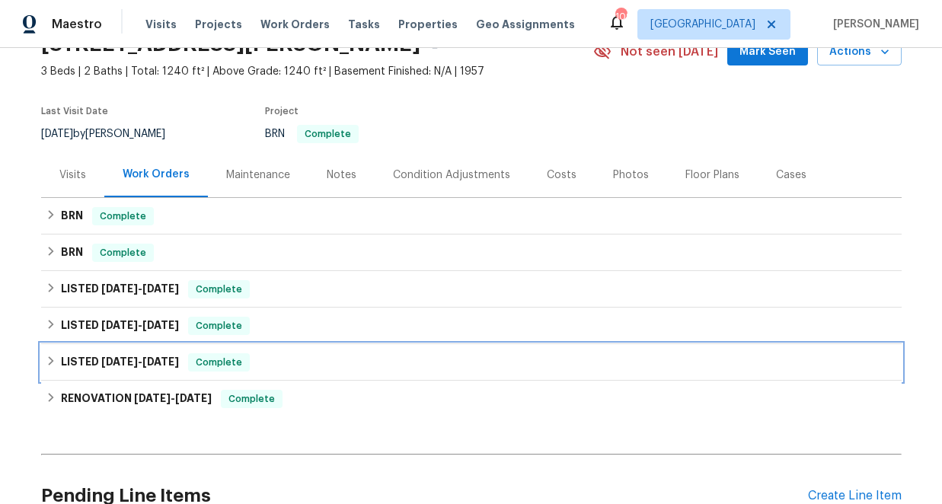
click at [54, 361] on icon at bounding box center [51, 361] width 11 height 11
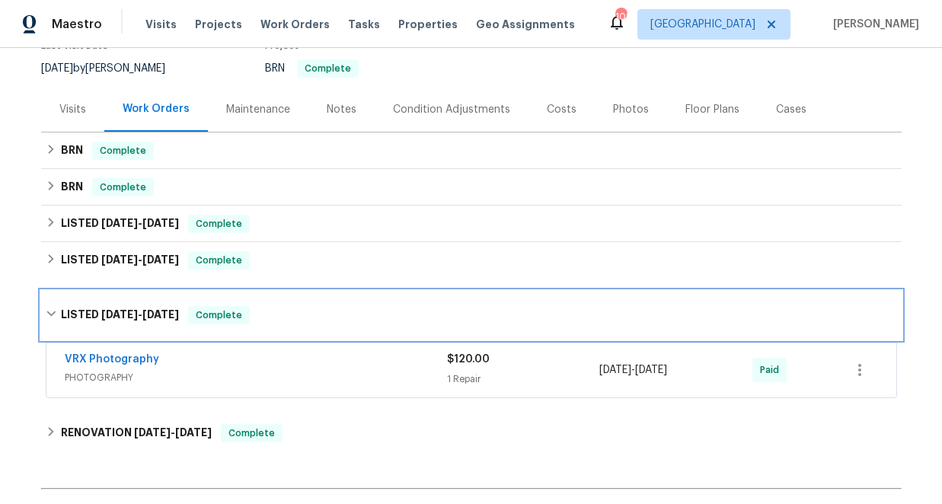
scroll to position [158, 0]
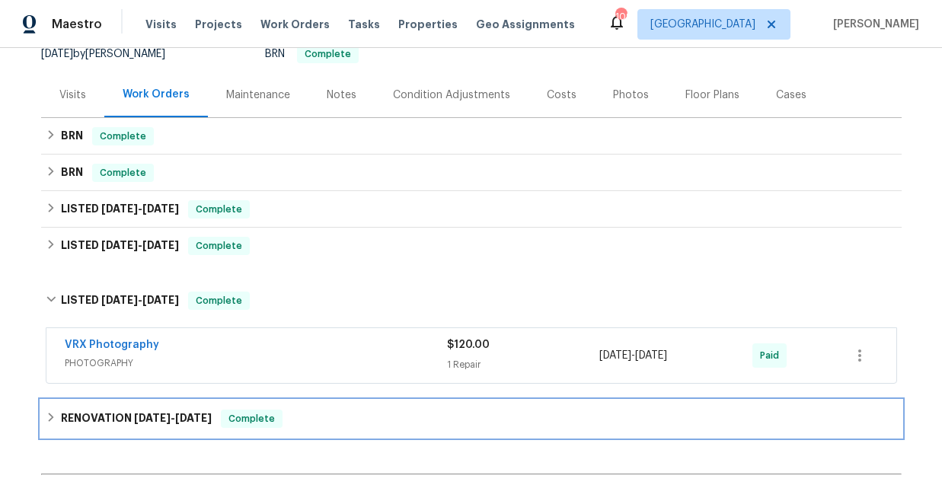
click at [53, 416] on icon at bounding box center [51, 417] width 11 height 11
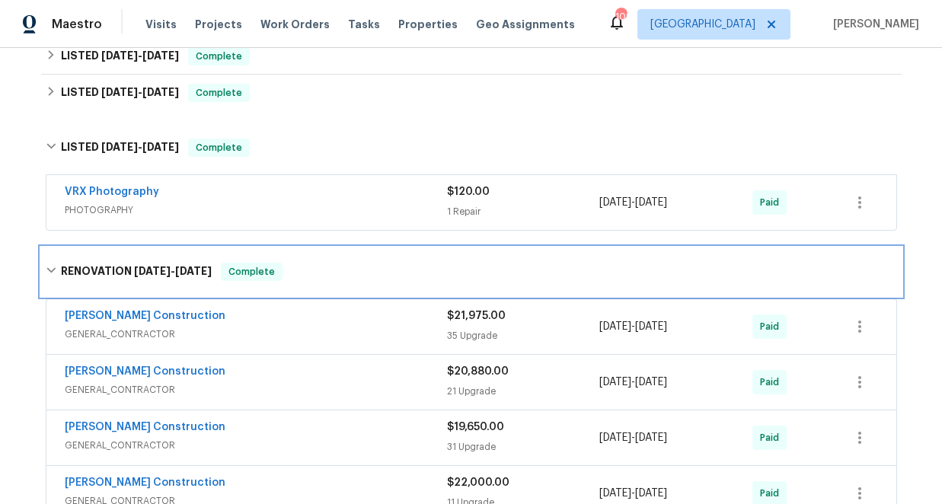
scroll to position [441, 0]
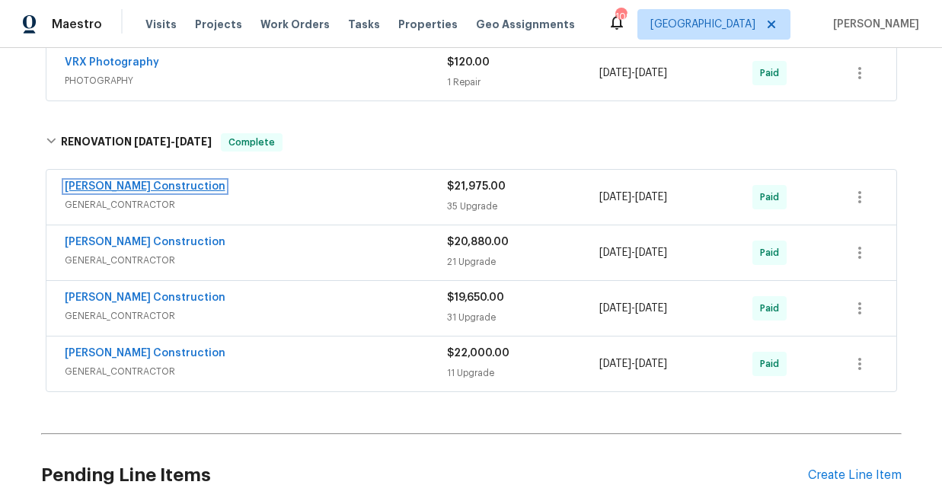
click at [155, 190] on link "[PERSON_NAME] Construction" at bounding box center [145, 186] width 161 height 11
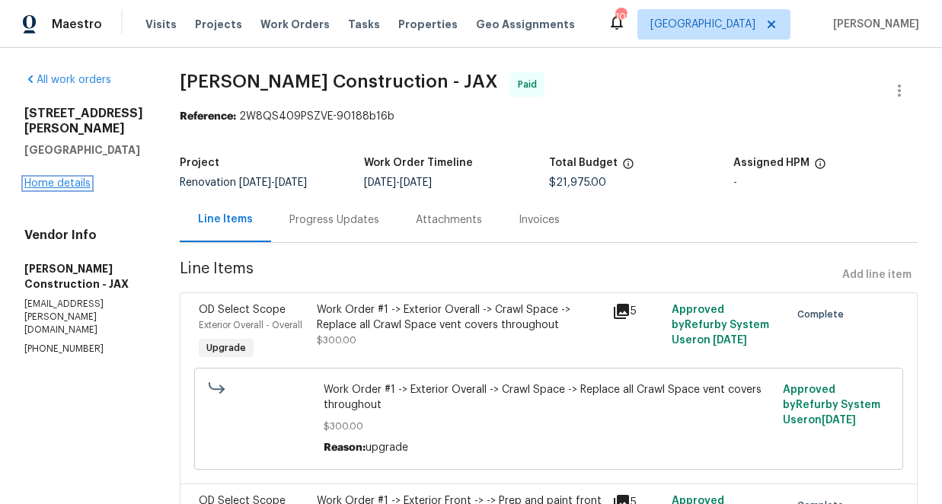
click at [72, 178] on link "Home details" at bounding box center [57, 183] width 66 height 11
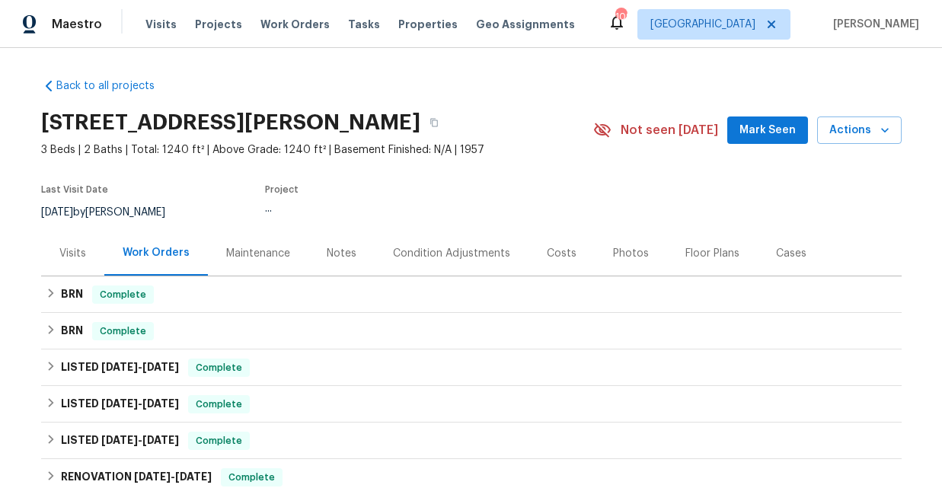
scroll to position [225, 0]
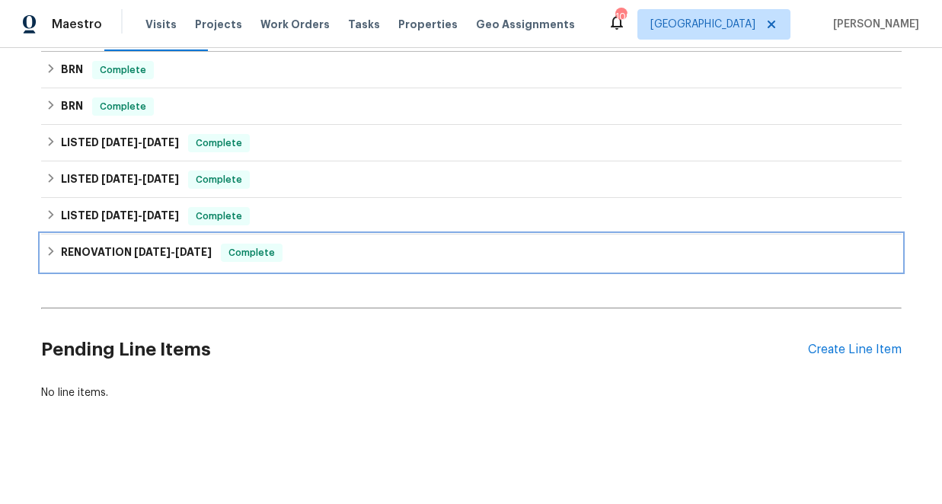
click at [52, 248] on icon at bounding box center [51, 251] width 11 height 11
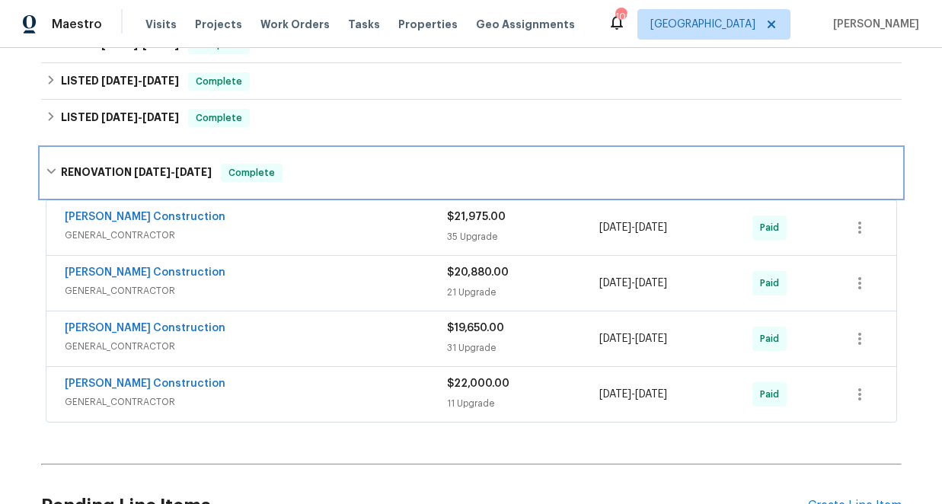
scroll to position [324, 0]
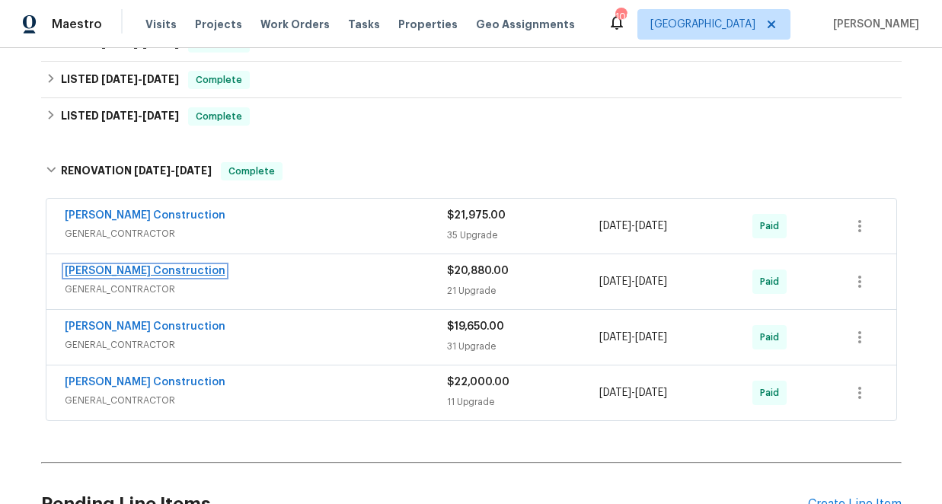
click at [125, 266] on link "[PERSON_NAME] Construction" at bounding box center [145, 271] width 161 height 11
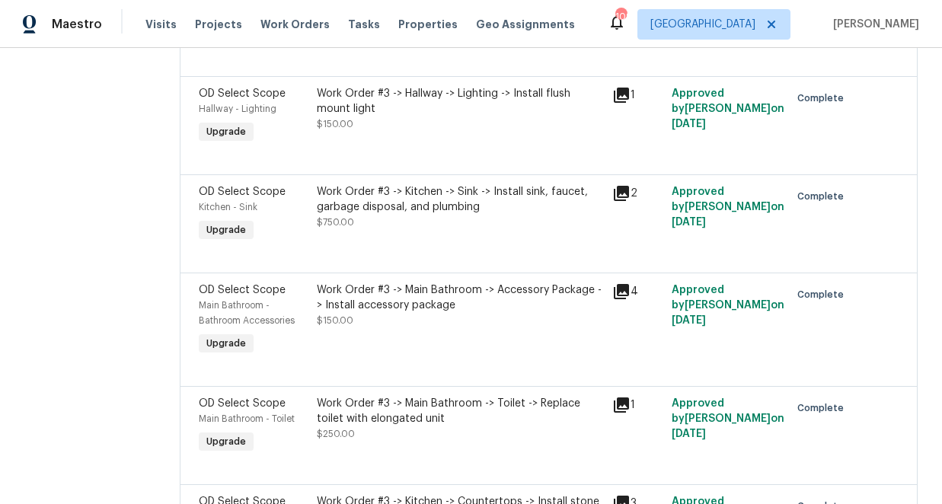
scroll to position [785, 0]
click at [625, 191] on icon at bounding box center [621, 192] width 15 height 15
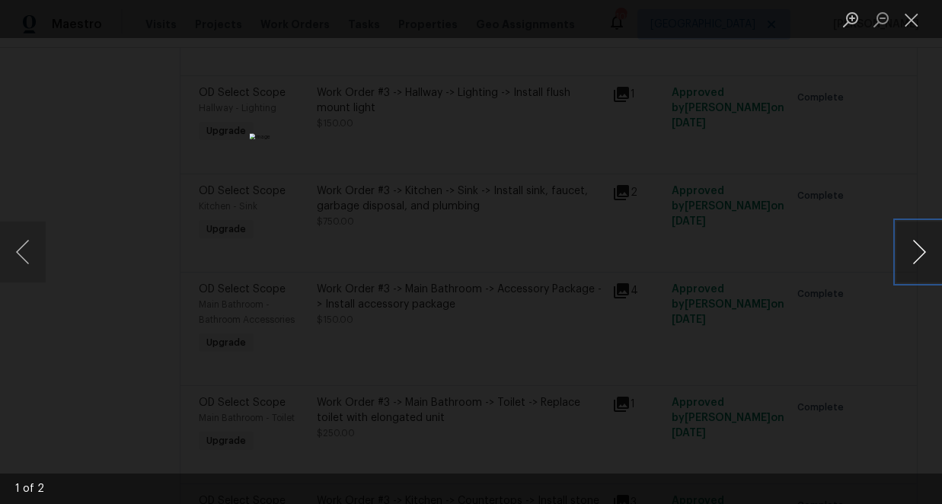
click at [919, 249] on button "Next image" at bounding box center [920, 252] width 46 height 61
click at [917, 18] on button "Close lightbox" at bounding box center [912, 19] width 30 height 27
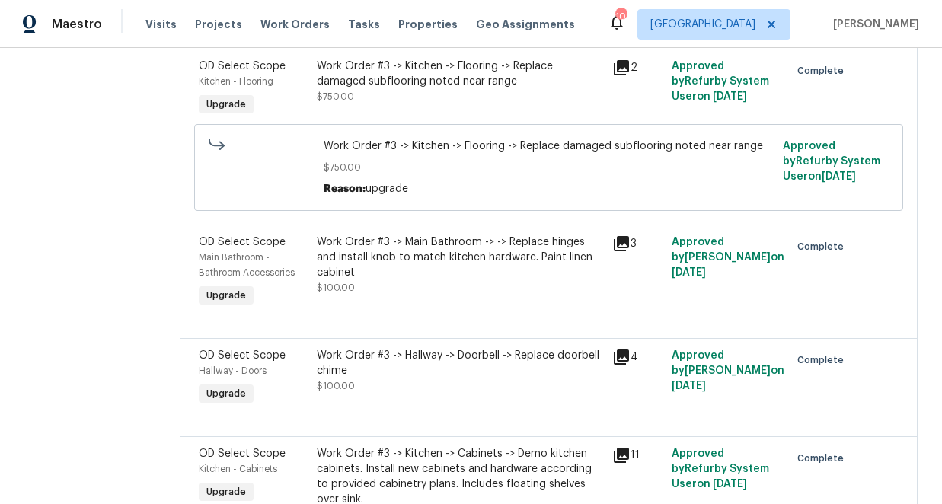
scroll to position [1338, 0]
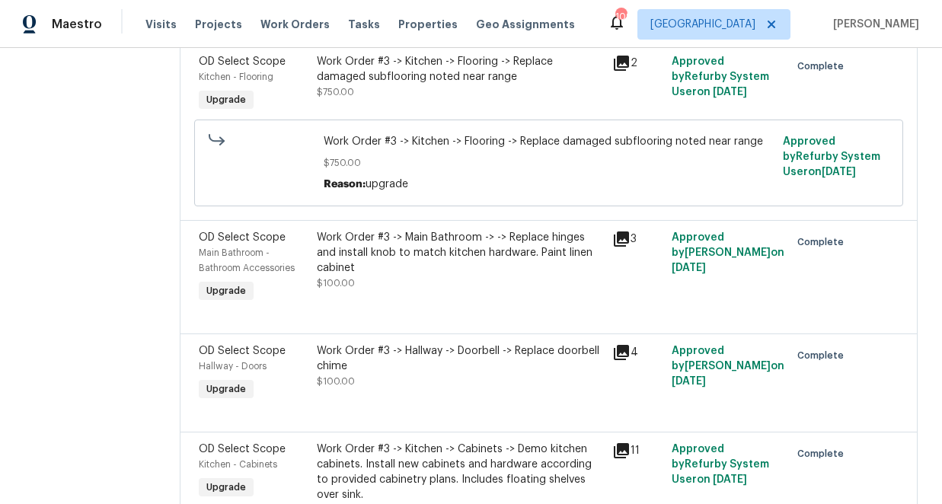
click at [624, 68] on icon at bounding box center [621, 63] width 15 height 15
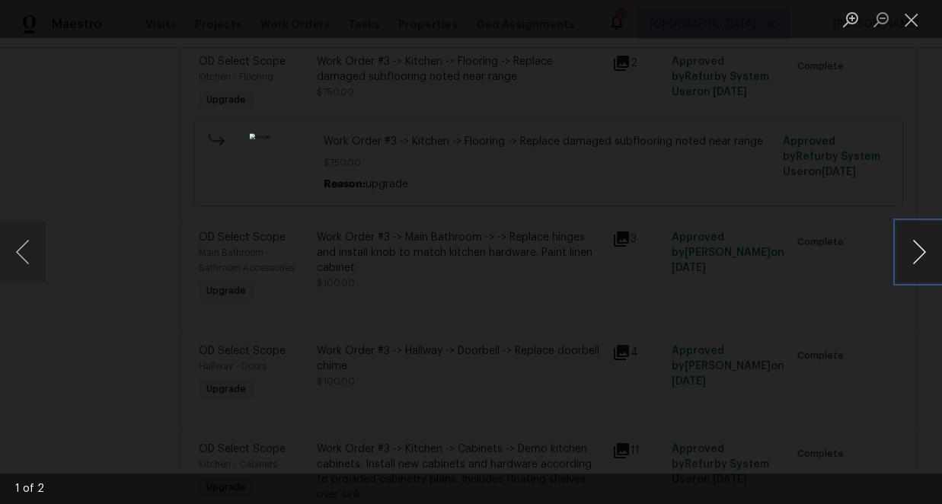
click at [923, 248] on button "Next image" at bounding box center [920, 252] width 46 height 61
click at [922, 249] on button "Next image" at bounding box center [920, 252] width 46 height 61
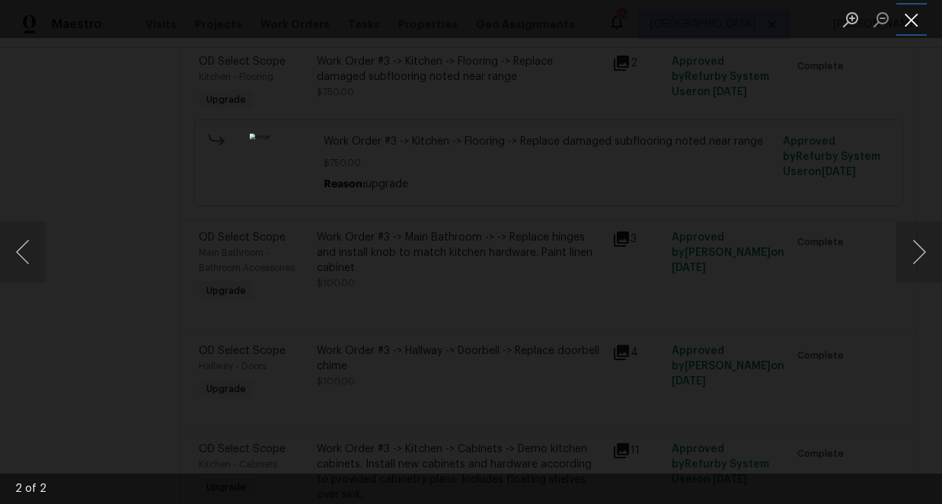
click at [910, 18] on button "Close lightbox" at bounding box center [912, 19] width 30 height 27
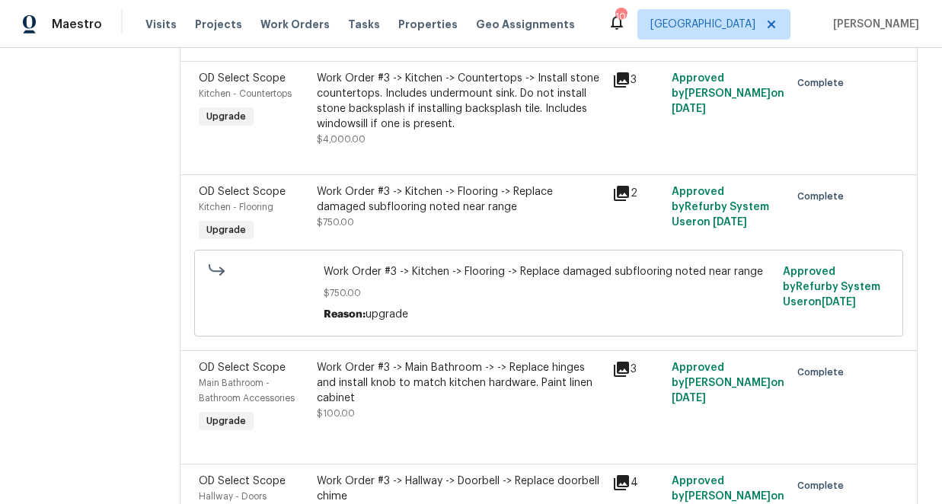
scroll to position [0, 0]
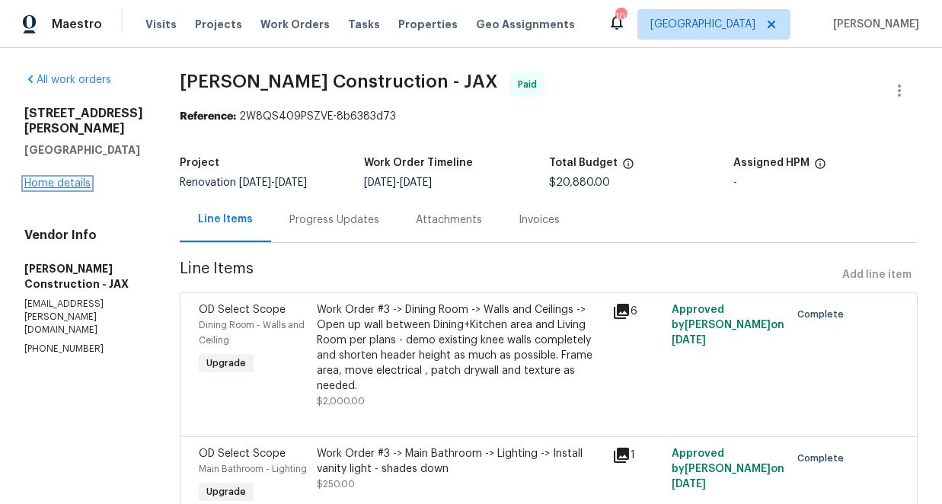
click at [72, 178] on link "Home details" at bounding box center [57, 183] width 66 height 11
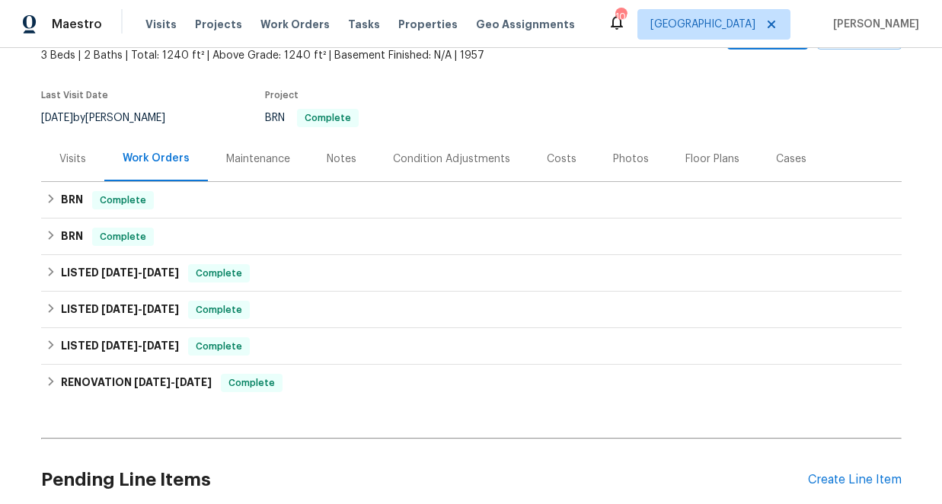
scroll to position [113, 0]
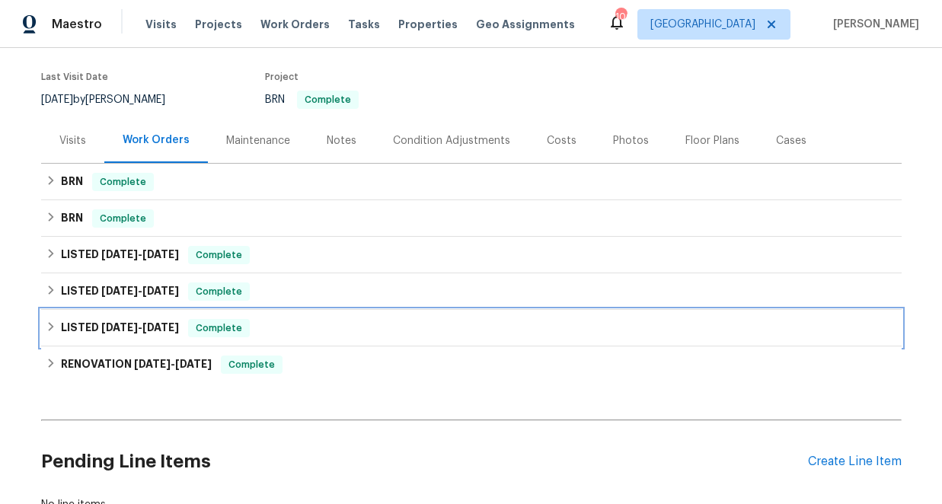
click at [52, 327] on icon at bounding box center [50, 326] width 5 height 9
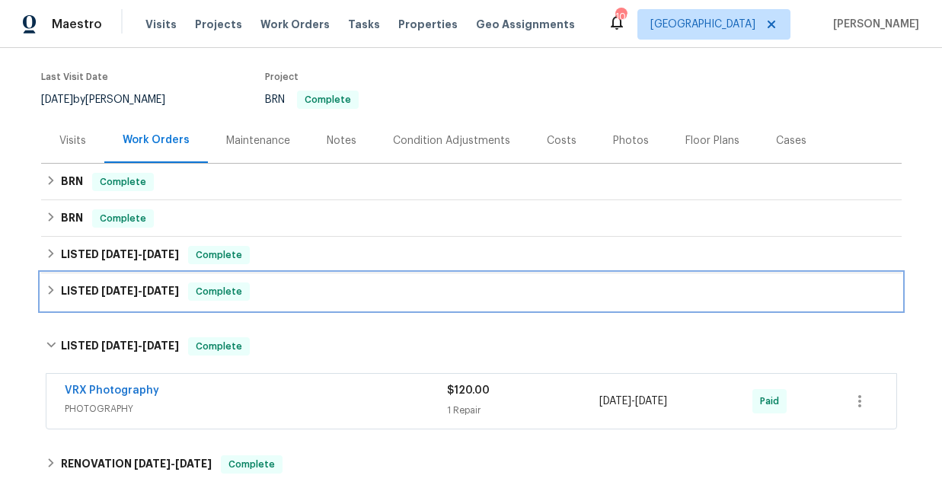
click at [53, 290] on icon at bounding box center [51, 290] width 11 height 11
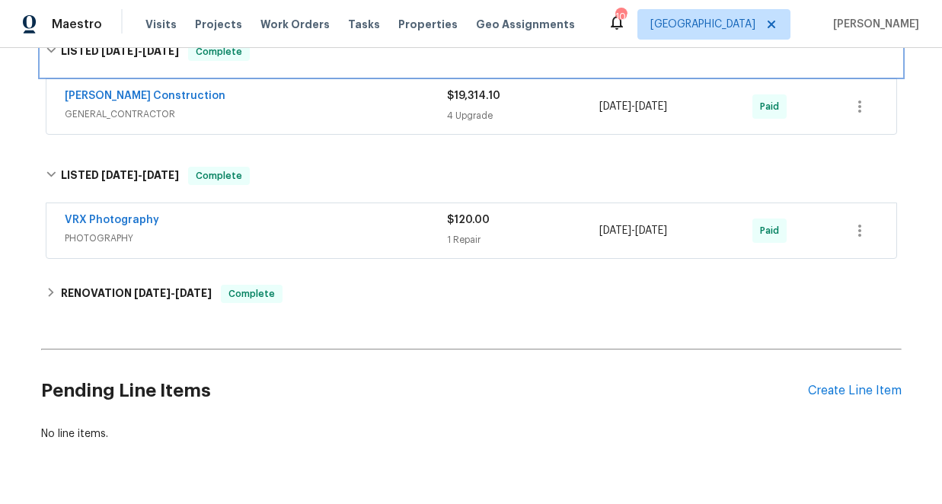
scroll to position [289, 0]
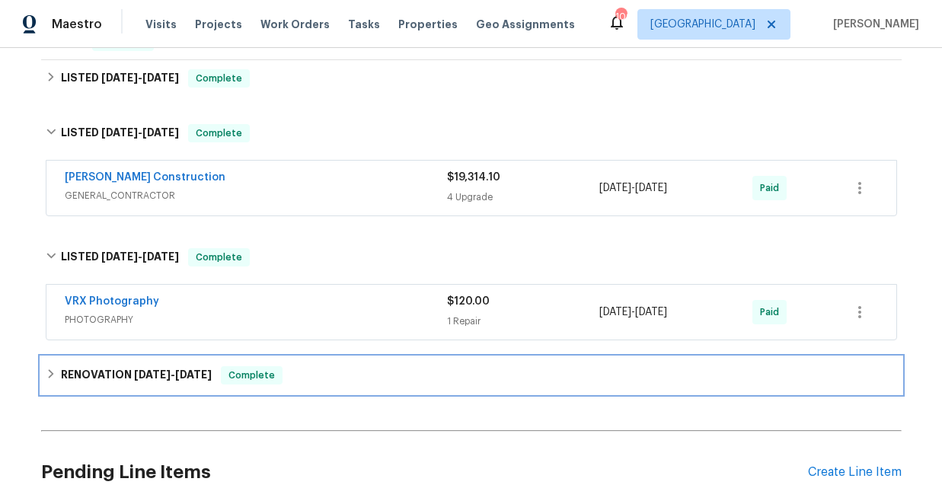
click at [51, 372] on icon at bounding box center [50, 373] width 5 height 9
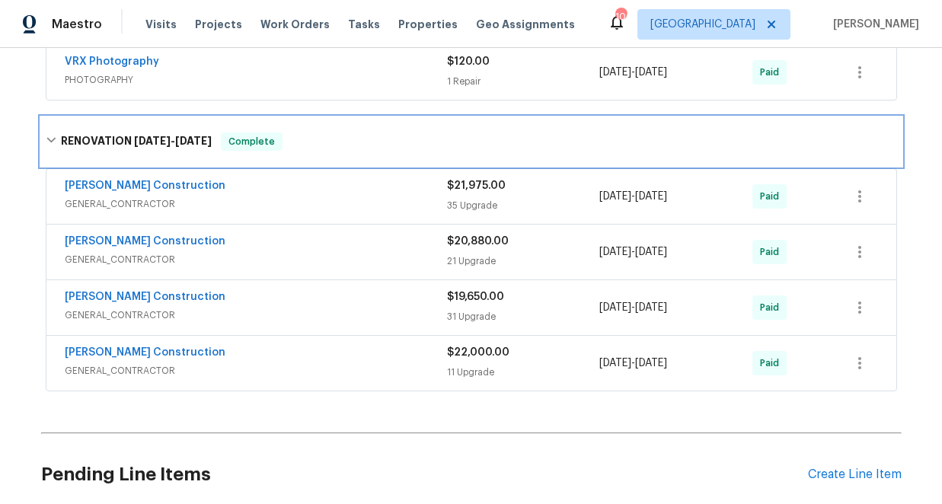
scroll to position [542, 0]
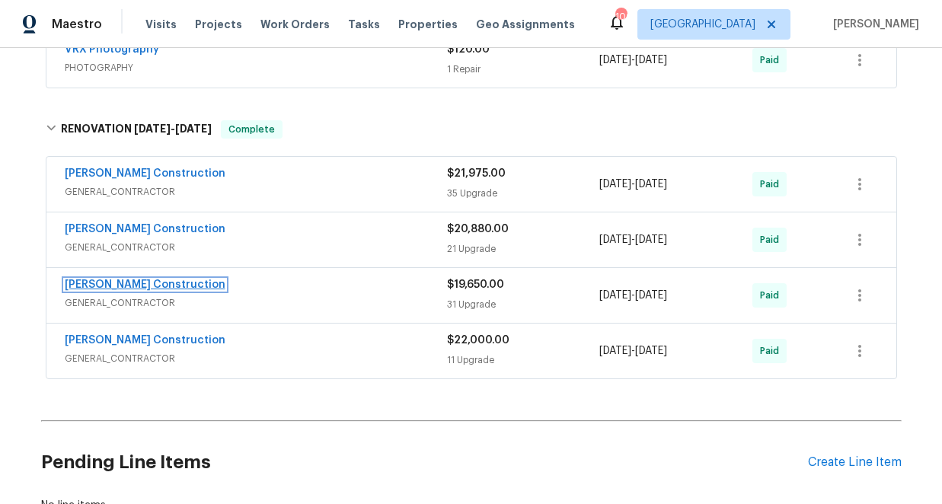
click at [146, 286] on link "[PERSON_NAME] Construction" at bounding box center [145, 285] width 161 height 11
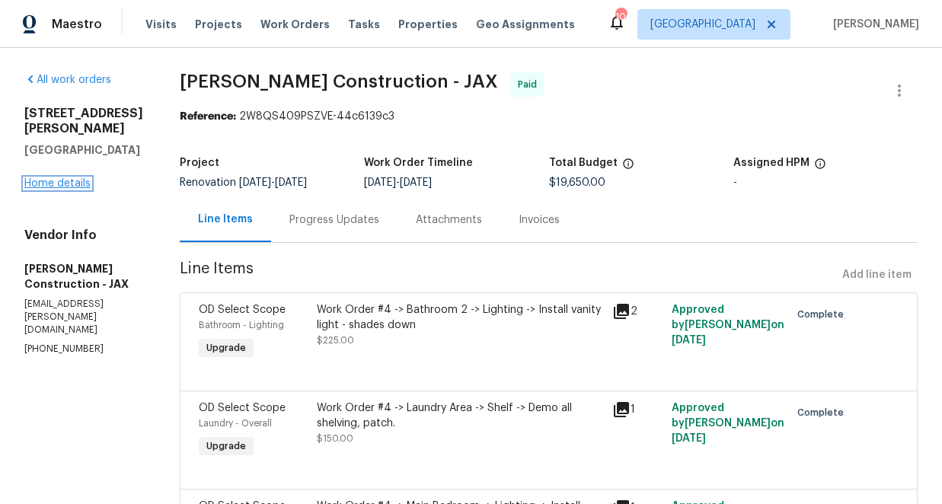
click at [60, 178] on link "Home details" at bounding box center [57, 183] width 66 height 11
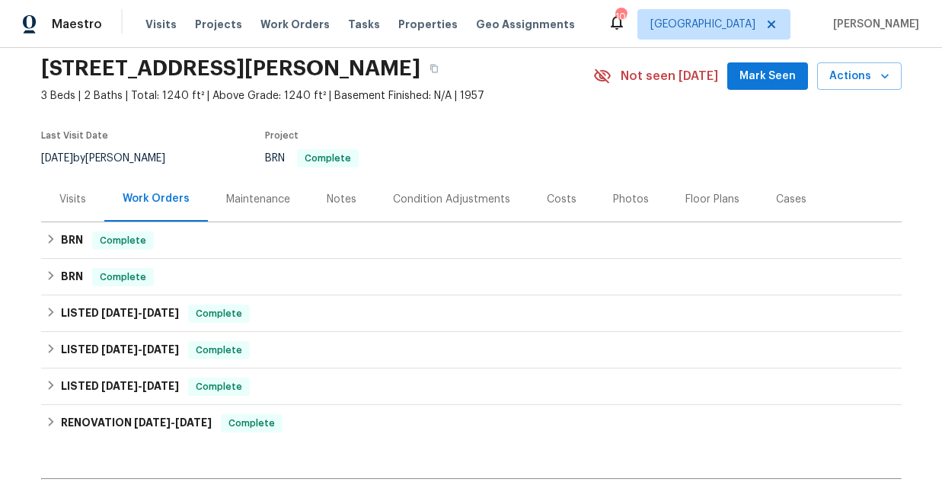
scroll to position [142, 0]
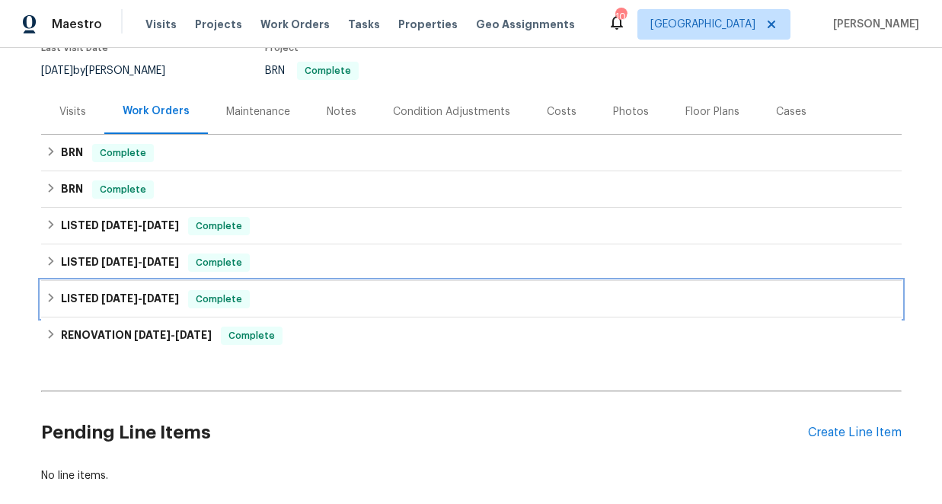
click at [53, 296] on icon at bounding box center [51, 297] width 11 height 11
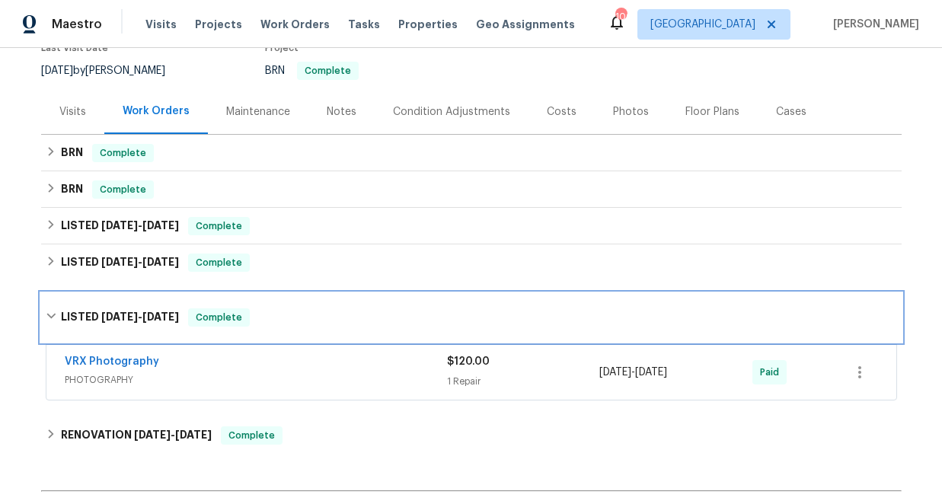
click at [50, 317] on icon at bounding box center [50, 316] width 9 height 5
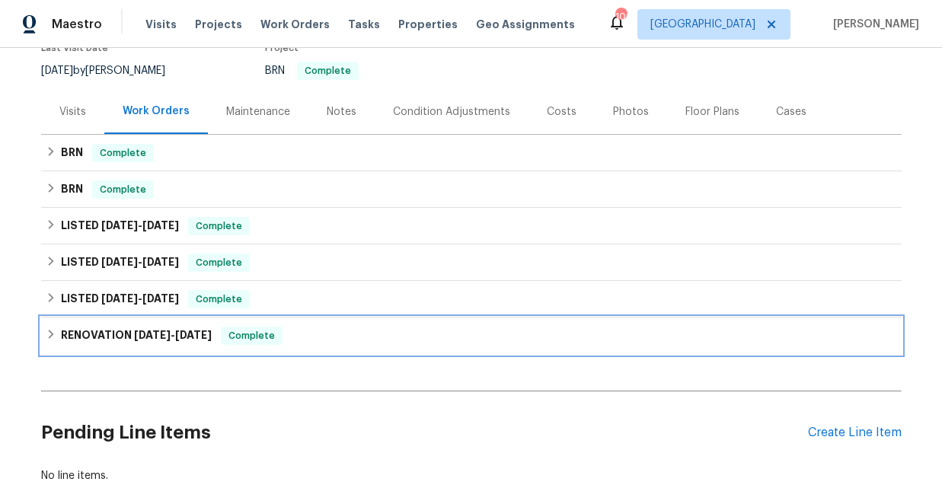
click at [53, 333] on icon at bounding box center [51, 334] width 11 height 11
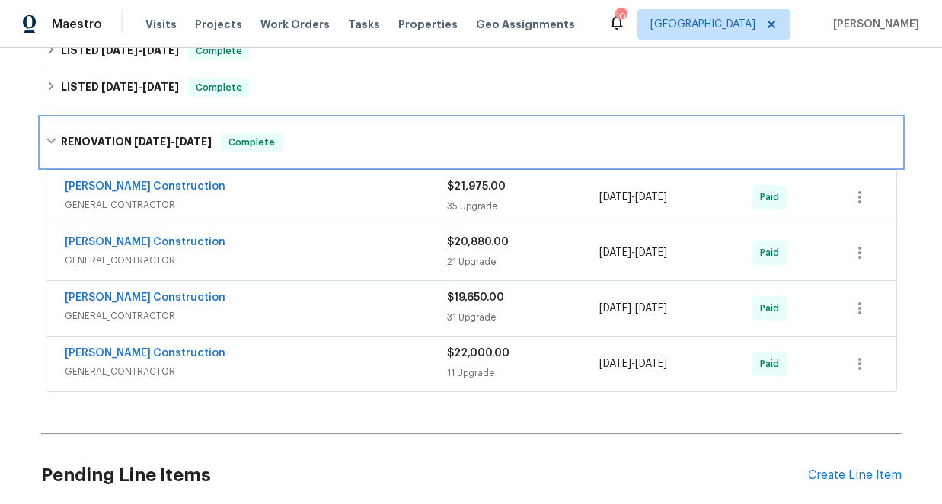
scroll to position [365, 0]
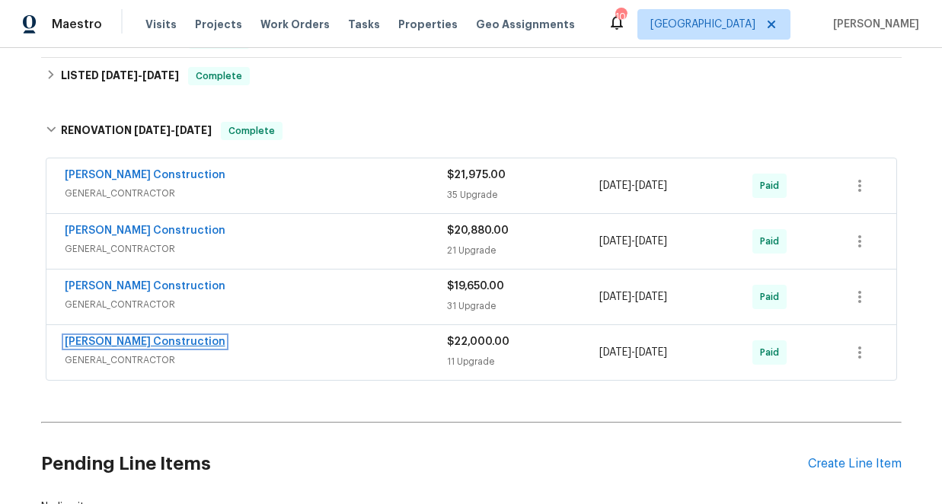
click at [137, 341] on link "[PERSON_NAME] Construction" at bounding box center [145, 342] width 161 height 11
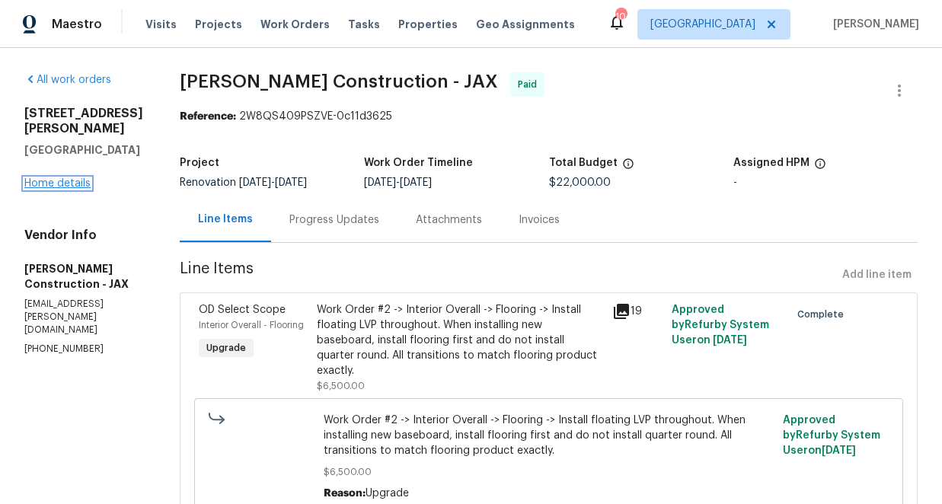
click at [72, 178] on link "Home details" at bounding box center [57, 183] width 66 height 11
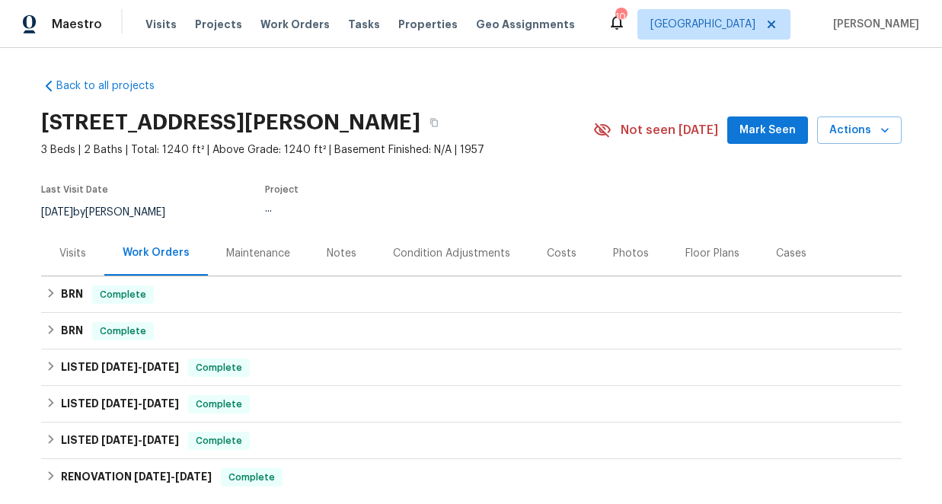
scroll to position [225, 0]
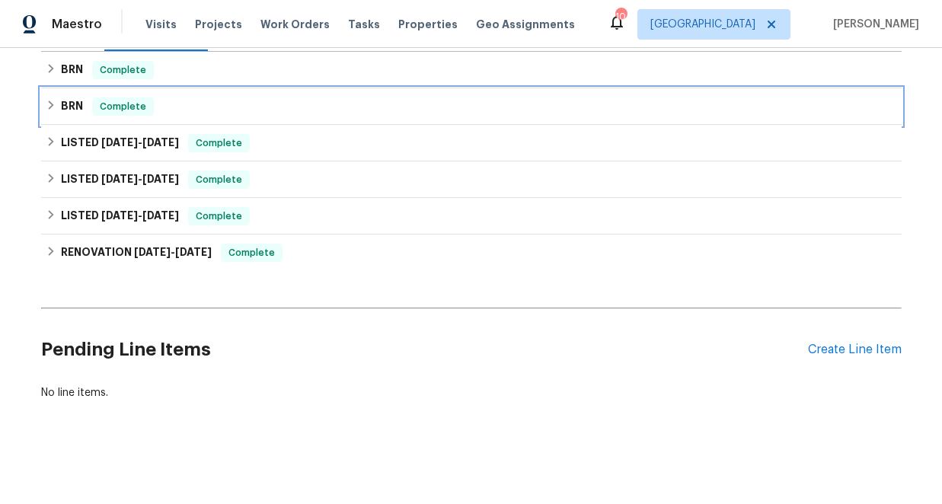
click at [51, 101] on icon at bounding box center [51, 105] width 11 height 11
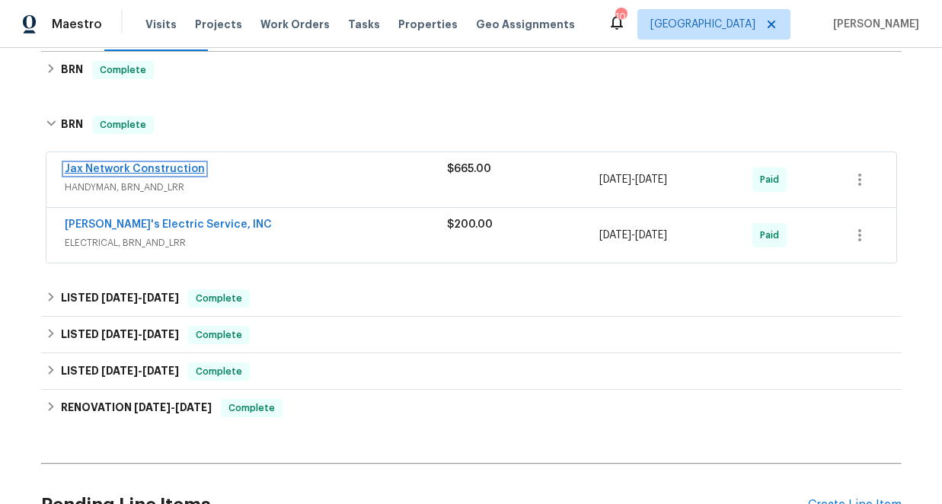
click at [131, 169] on link "Jax Network Construction" at bounding box center [135, 169] width 140 height 11
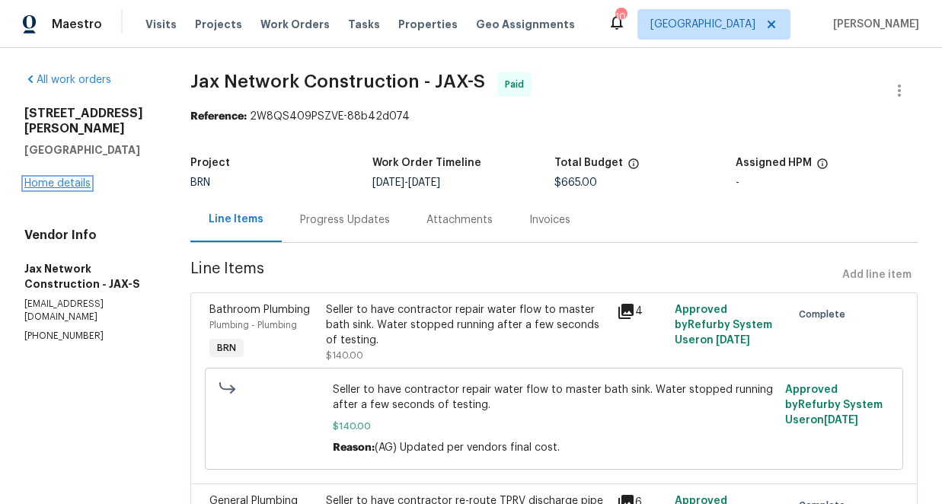
click at [84, 178] on link "Home details" at bounding box center [57, 183] width 66 height 11
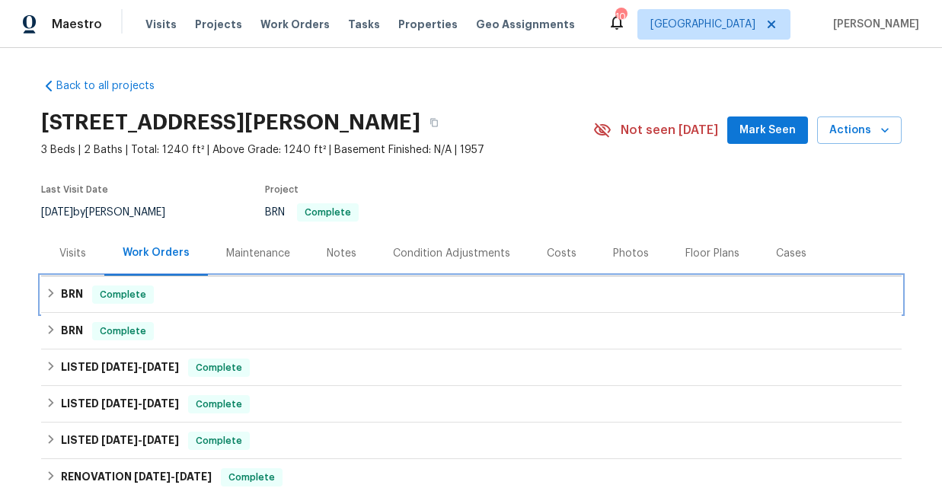
click at [54, 292] on icon at bounding box center [51, 293] width 11 height 11
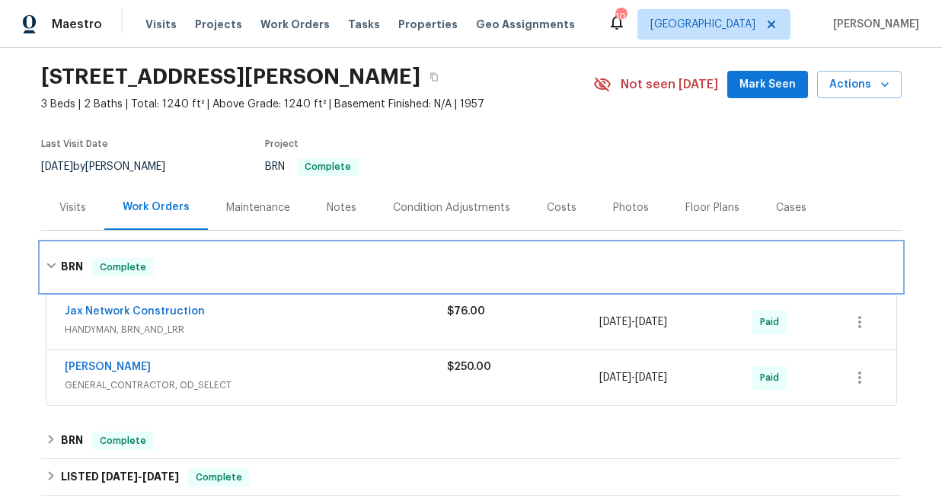
scroll to position [47, 0]
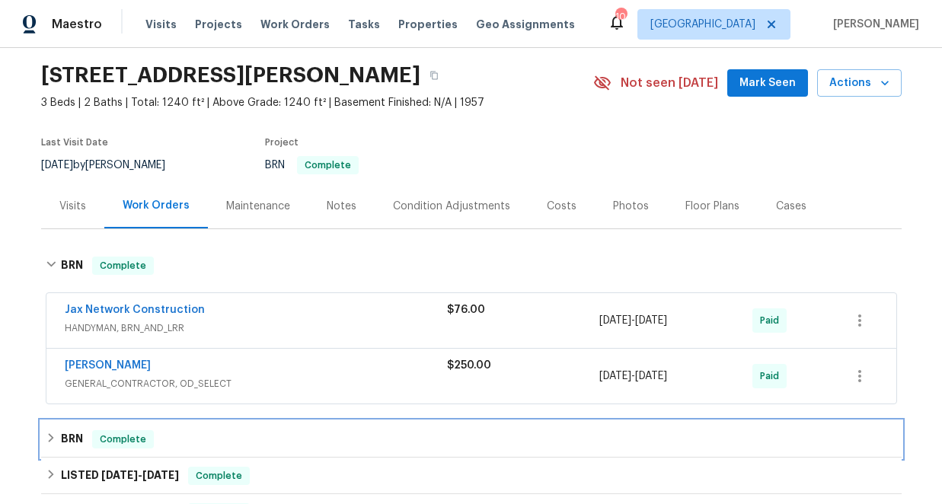
click at [48, 439] on icon at bounding box center [51, 438] width 11 height 11
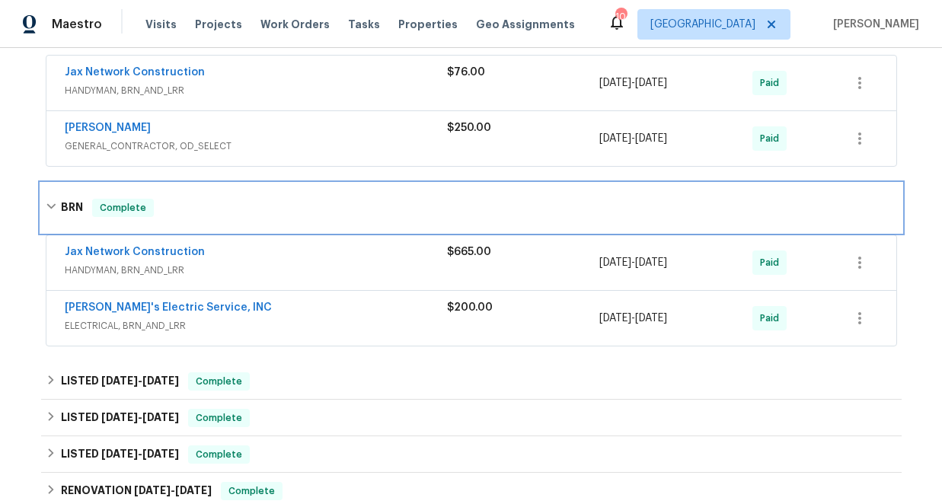
scroll to position [292, 0]
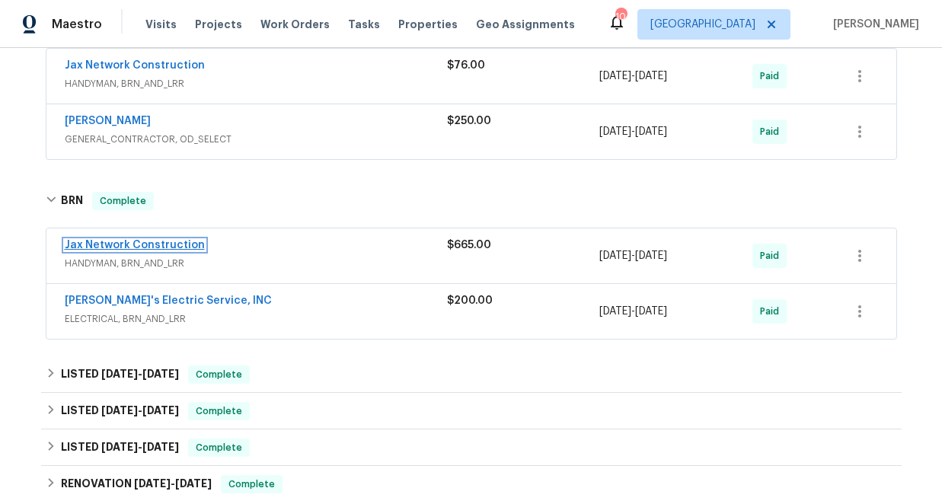
click at [132, 242] on link "Jax Network Construction" at bounding box center [135, 245] width 140 height 11
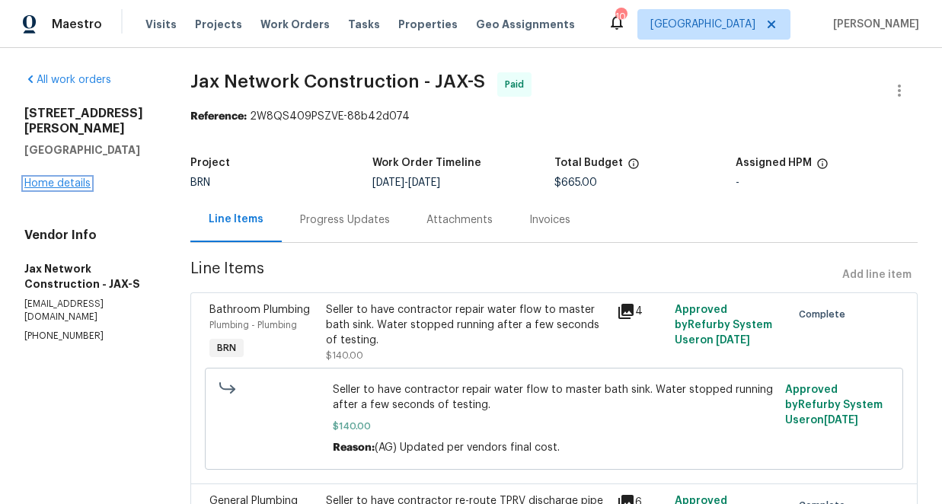
click at [68, 178] on link "Home details" at bounding box center [57, 183] width 66 height 11
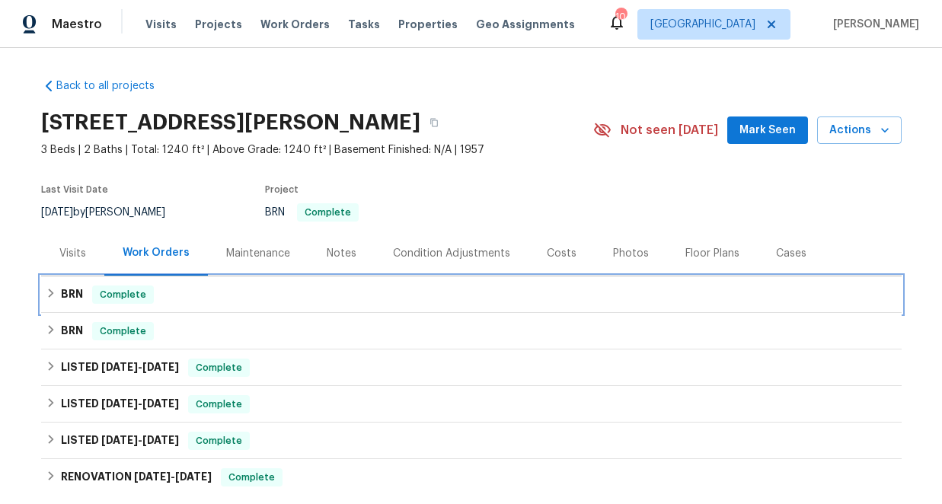
click at [51, 288] on icon at bounding box center [51, 293] width 11 height 11
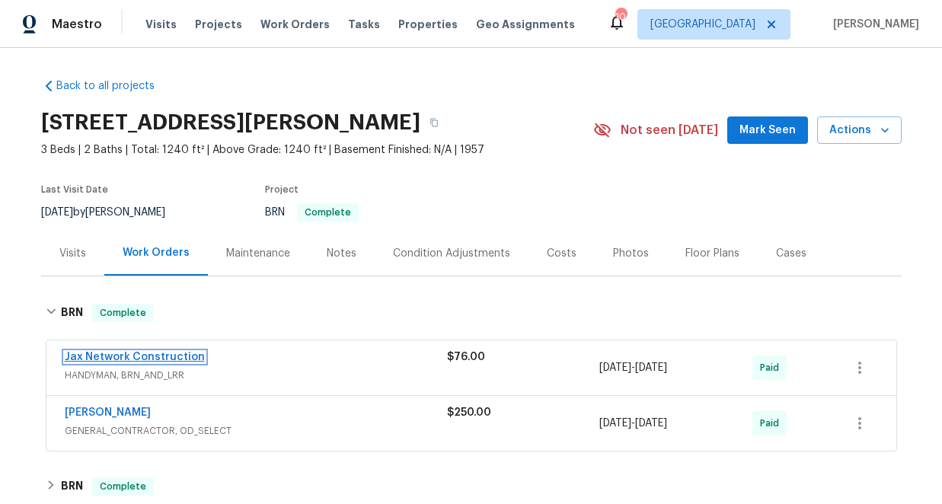
click at [162, 358] on link "Jax Network Construction" at bounding box center [135, 357] width 140 height 11
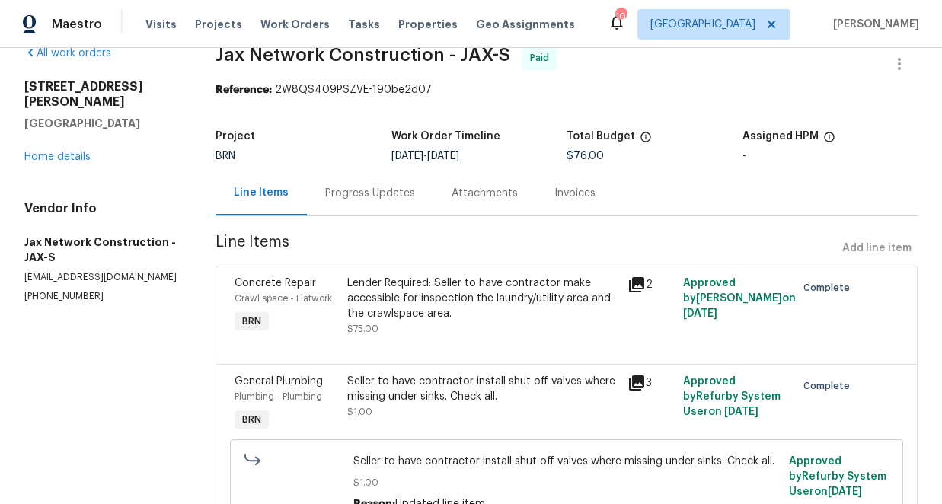
scroll to position [39, 0]
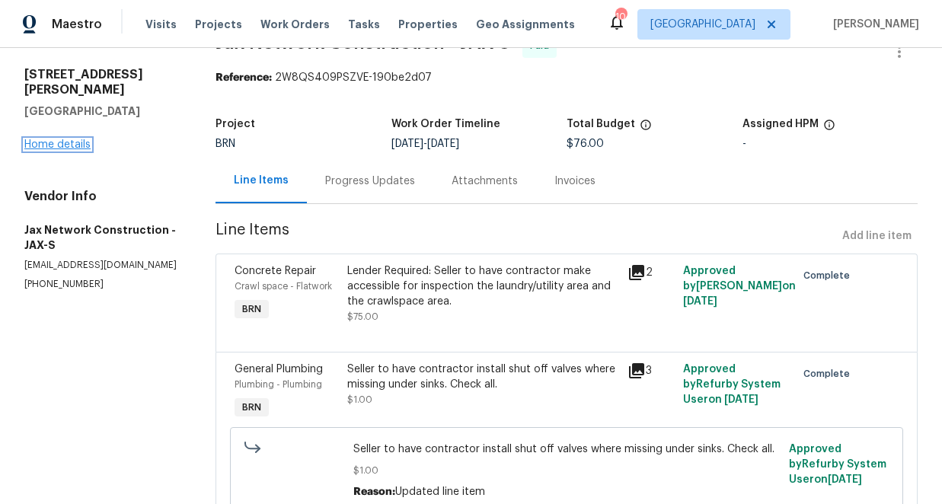
click at [69, 139] on link "Home details" at bounding box center [57, 144] width 66 height 11
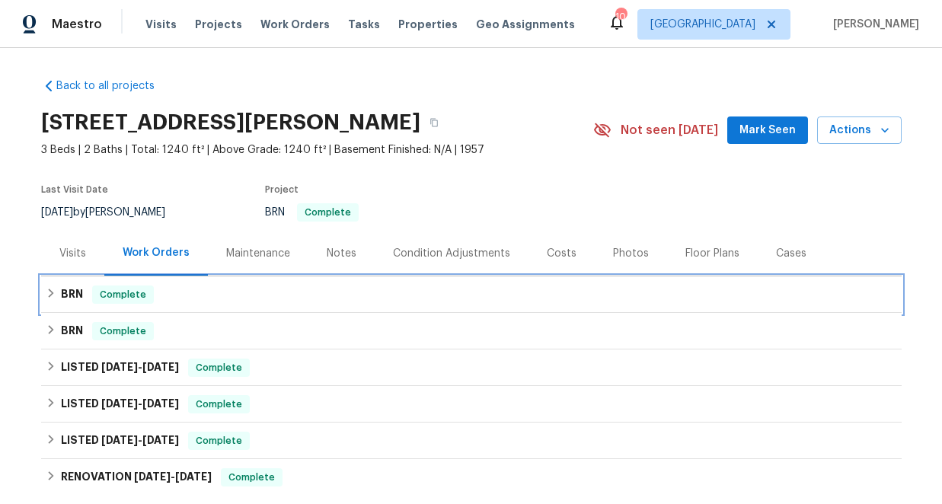
click at [53, 292] on icon at bounding box center [51, 293] width 11 height 11
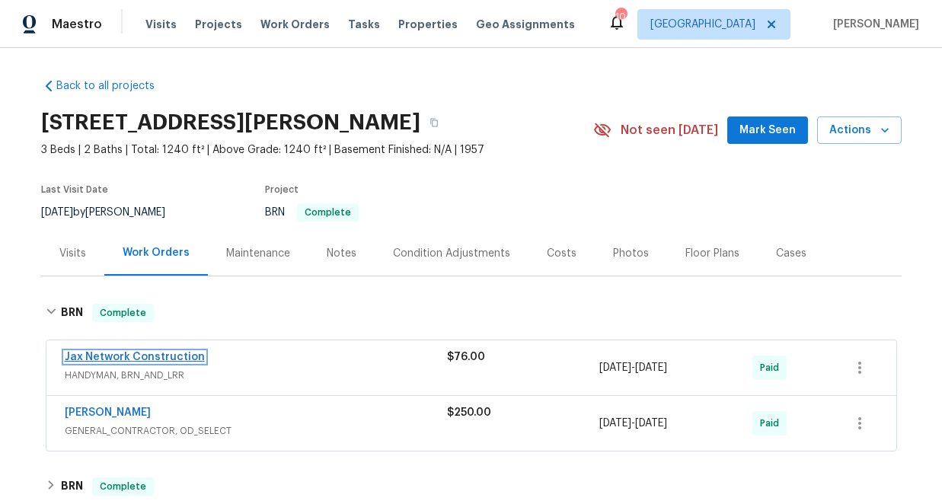
click at [120, 356] on link "Jax Network Construction" at bounding box center [135, 357] width 140 height 11
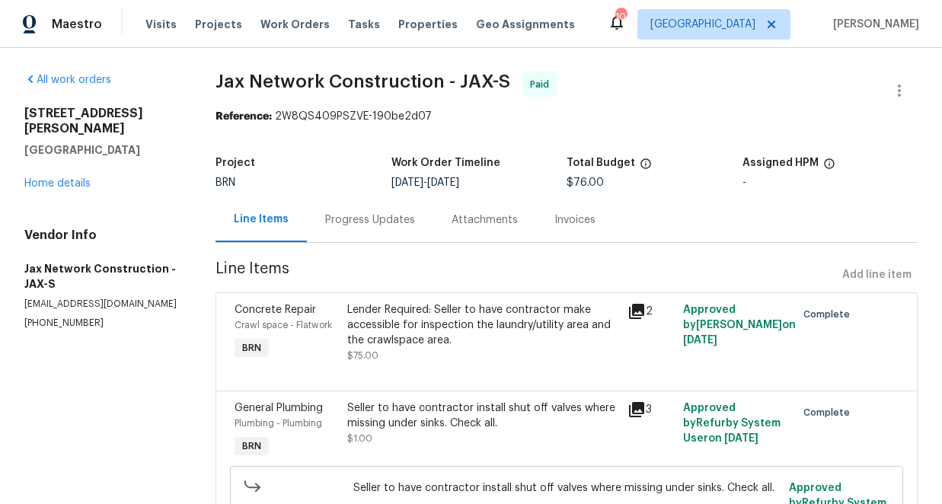
click at [638, 306] on icon at bounding box center [636, 311] width 15 height 15
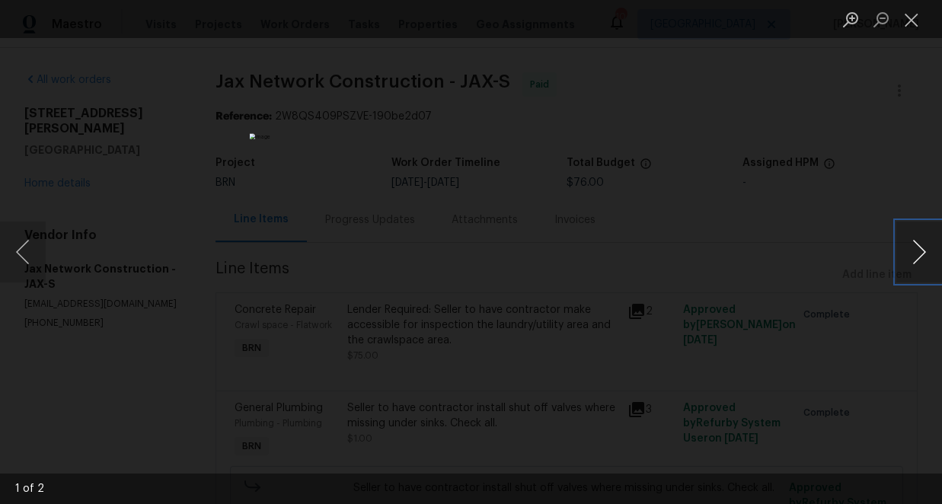
click at [922, 251] on button "Next image" at bounding box center [920, 252] width 46 height 61
click at [911, 18] on button "Close lightbox" at bounding box center [912, 19] width 30 height 27
